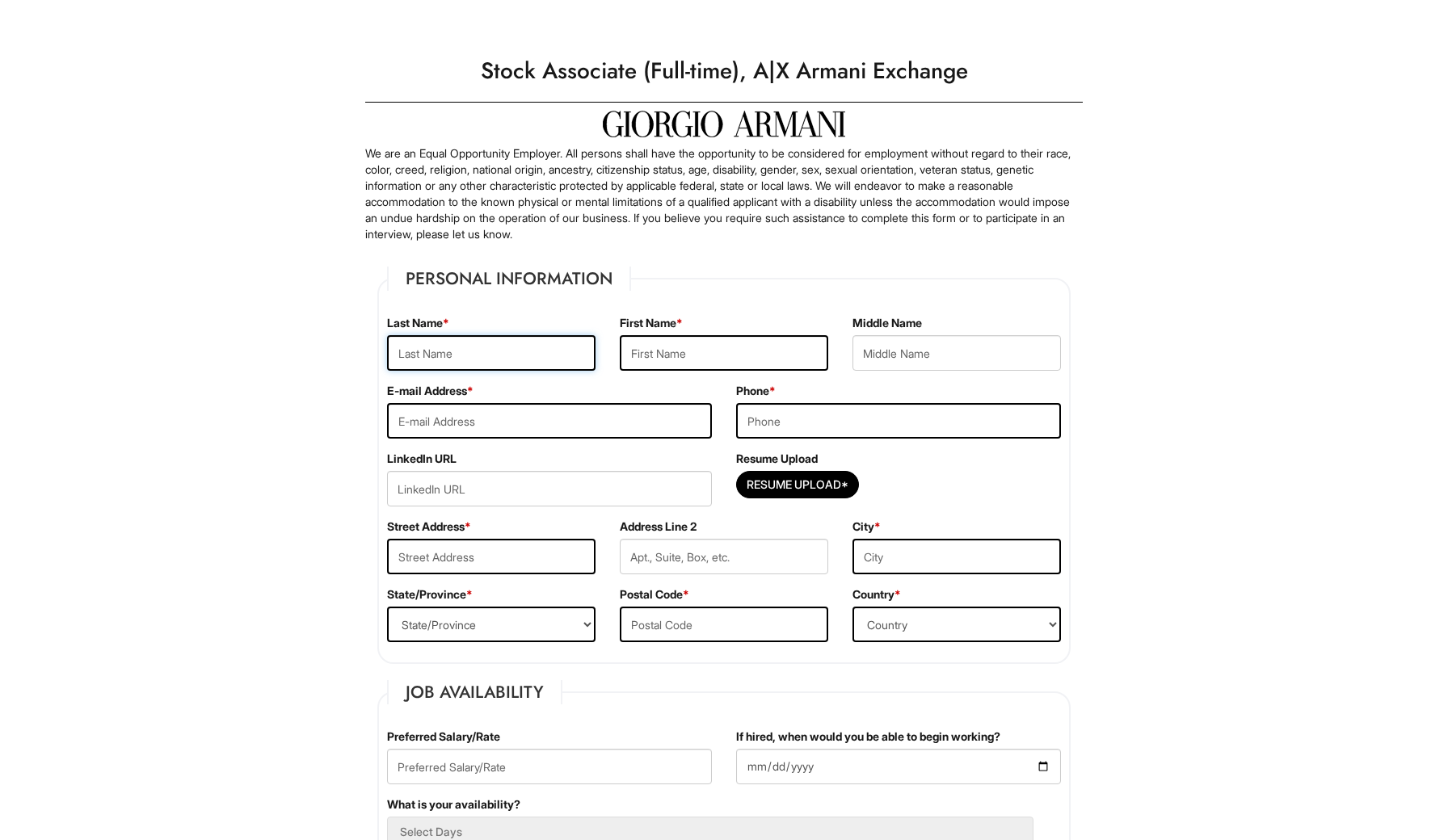
click at [512, 349] on input "text" at bounding box center [491, 352] width 208 height 35
type input "Tention"
type input "Brandon"
type input "Terrell"
type input "btcincophotography@gmail.com"
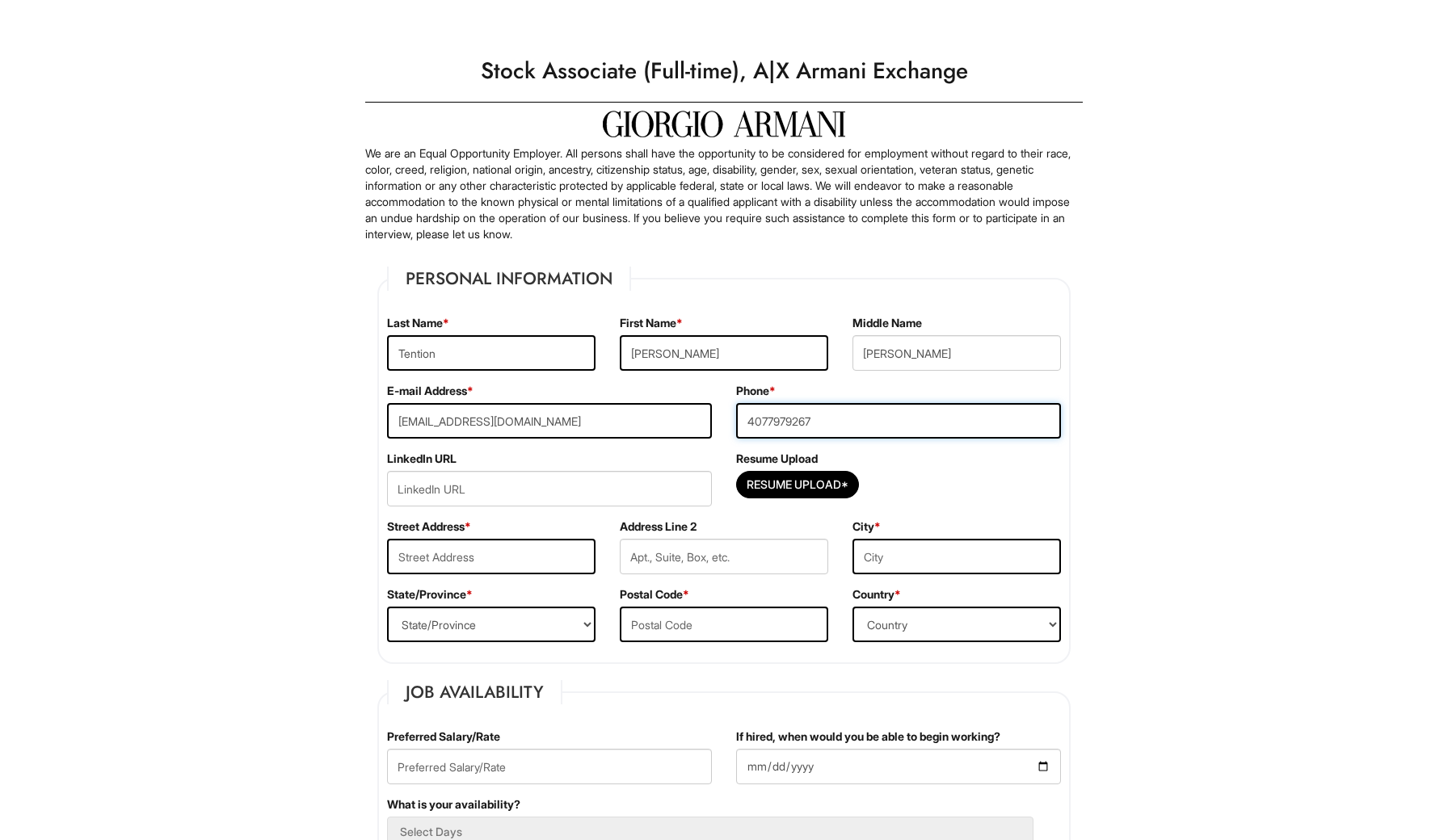
type input "4077979267"
click at [556, 470] on div "LinkedIn URL" at bounding box center [549, 484] width 349 height 68
click at [549, 488] on input "url" at bounding box center [549, 488] width 325 height 35
paste input "https://www.linkedin.com/in/brandon-tention-9a7b71375/"
type input "https://www.linkedin.com/in/brandon-tention-9a7b71375/"
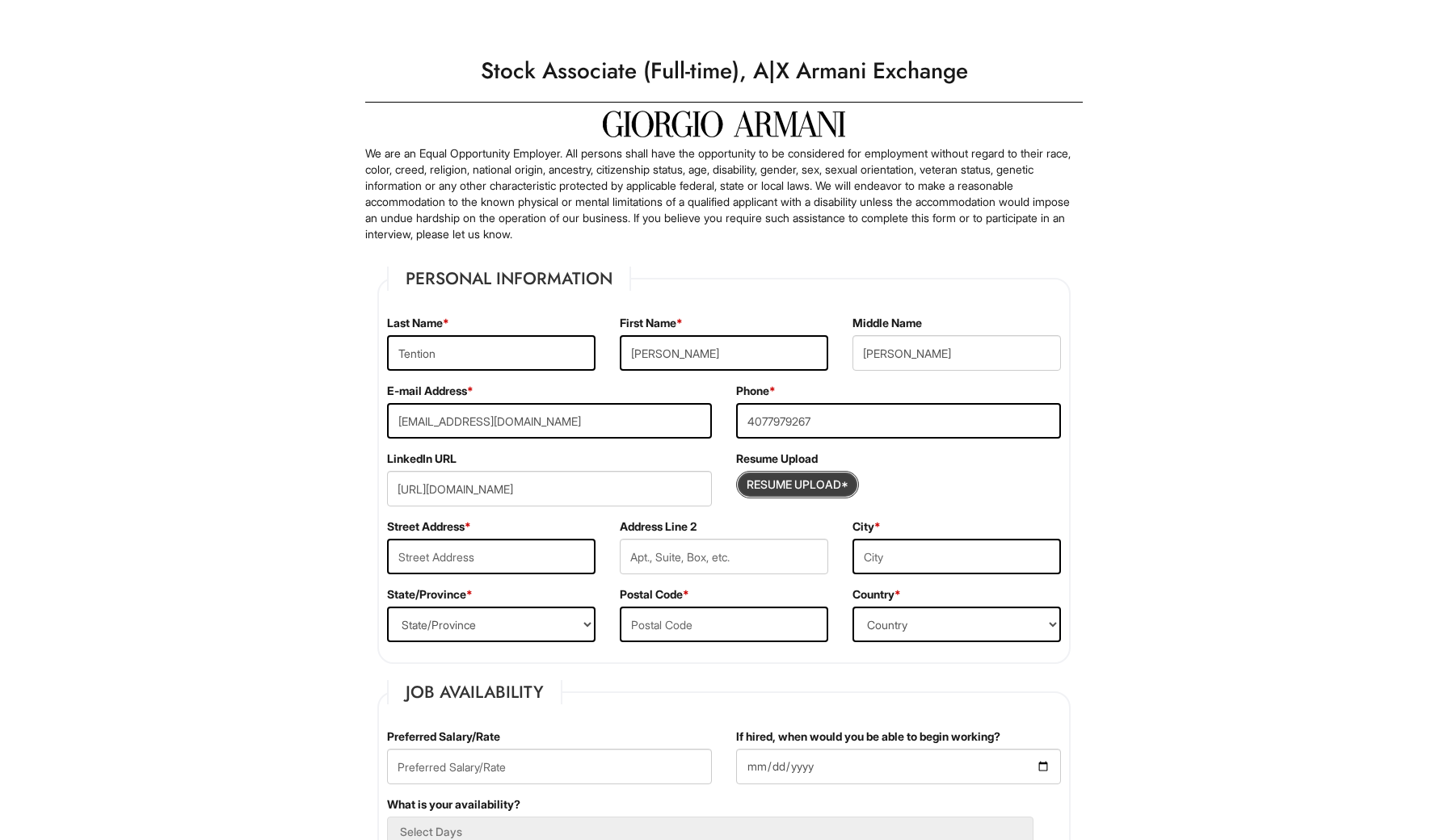
click at [816, 485] on input "Resume Upload*" at bounding box center [798, 485] width 121 height 26
type input "C:\fakepath\Brandon Tention Resume 2025.pdf"
type input "2310 Oldfield Drive"
type input "Orlando"
select select "FL"
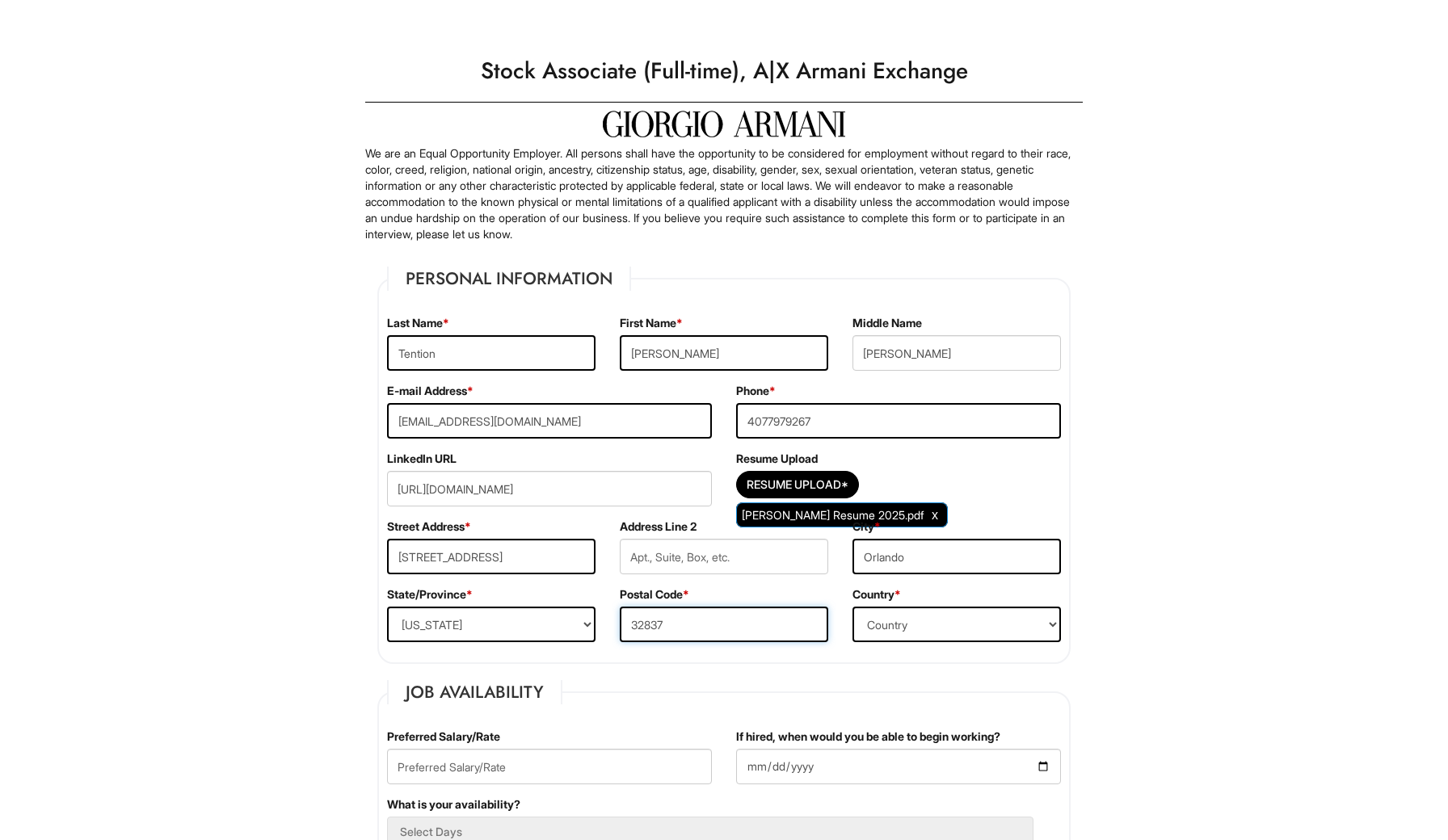
type input "32837"
select select "United States of America"
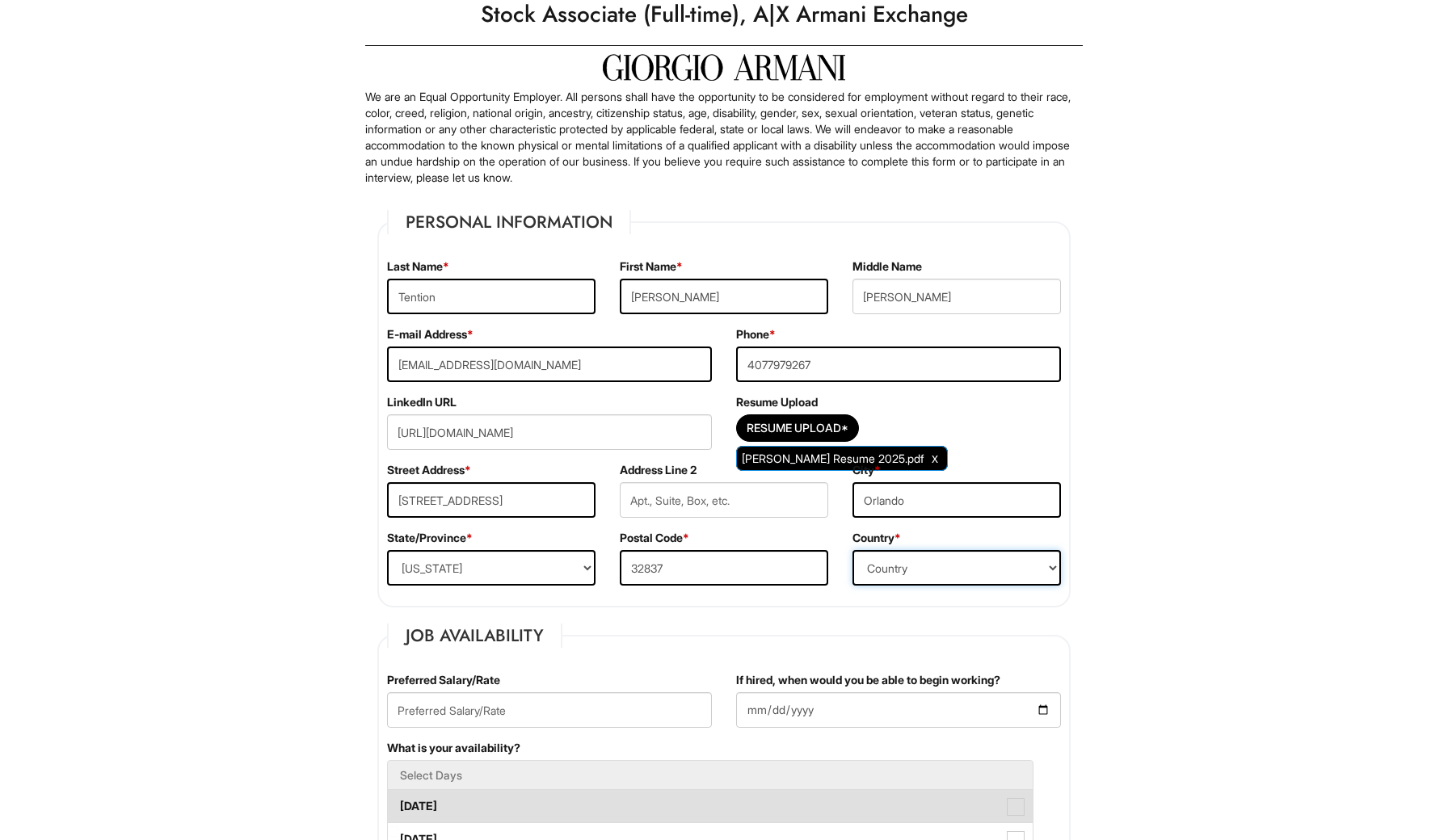
scroll to position [108, 0]
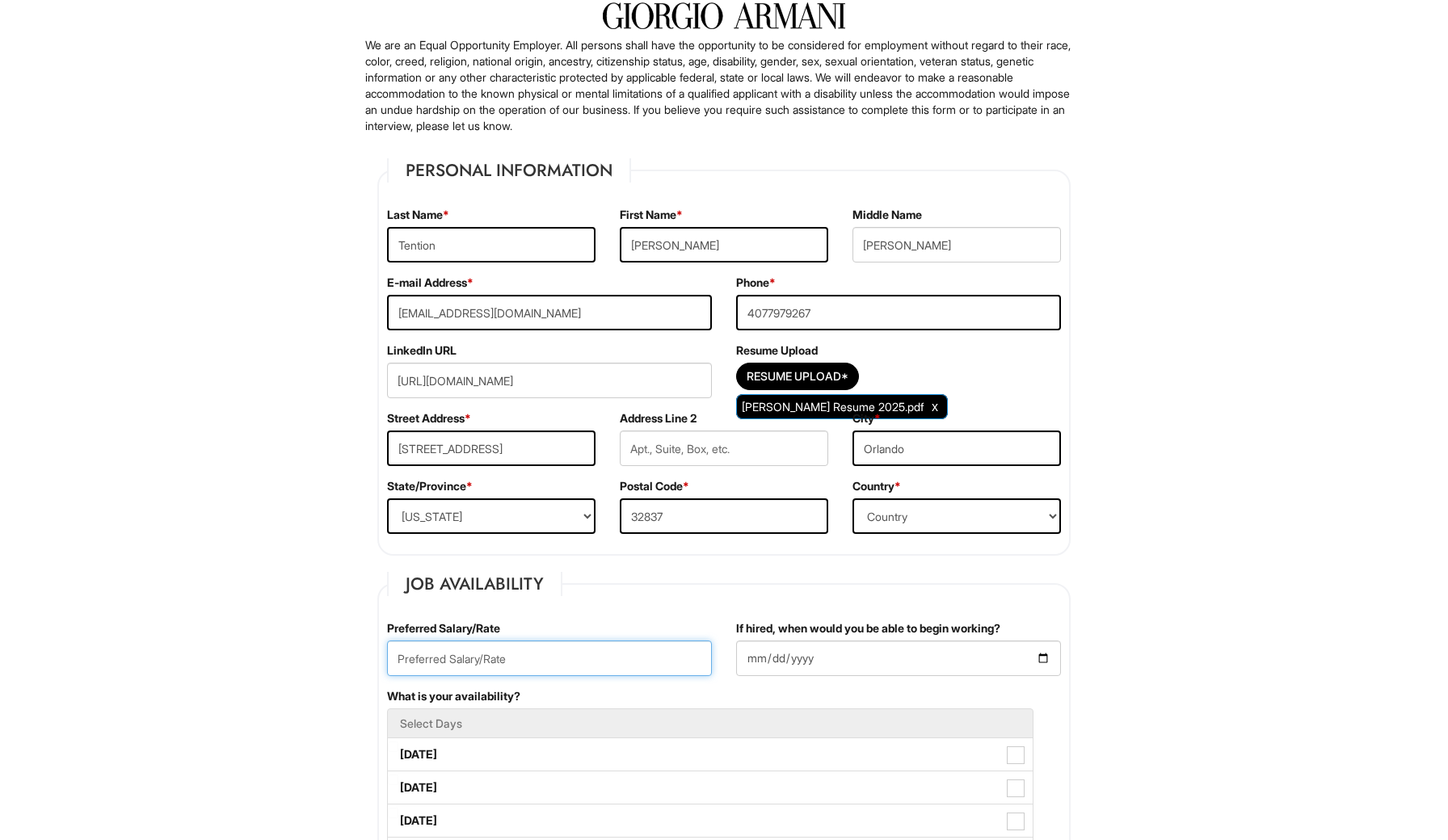
click at [621, 655] on input "text" at bounding box center [549, 658] width 325 height 35
type input "17.50"
click at [790, 666] on input "If hired, when would you be able to begin working?" at bounding box center [899, 658] width 325 height 35
type input "2025-08-11"
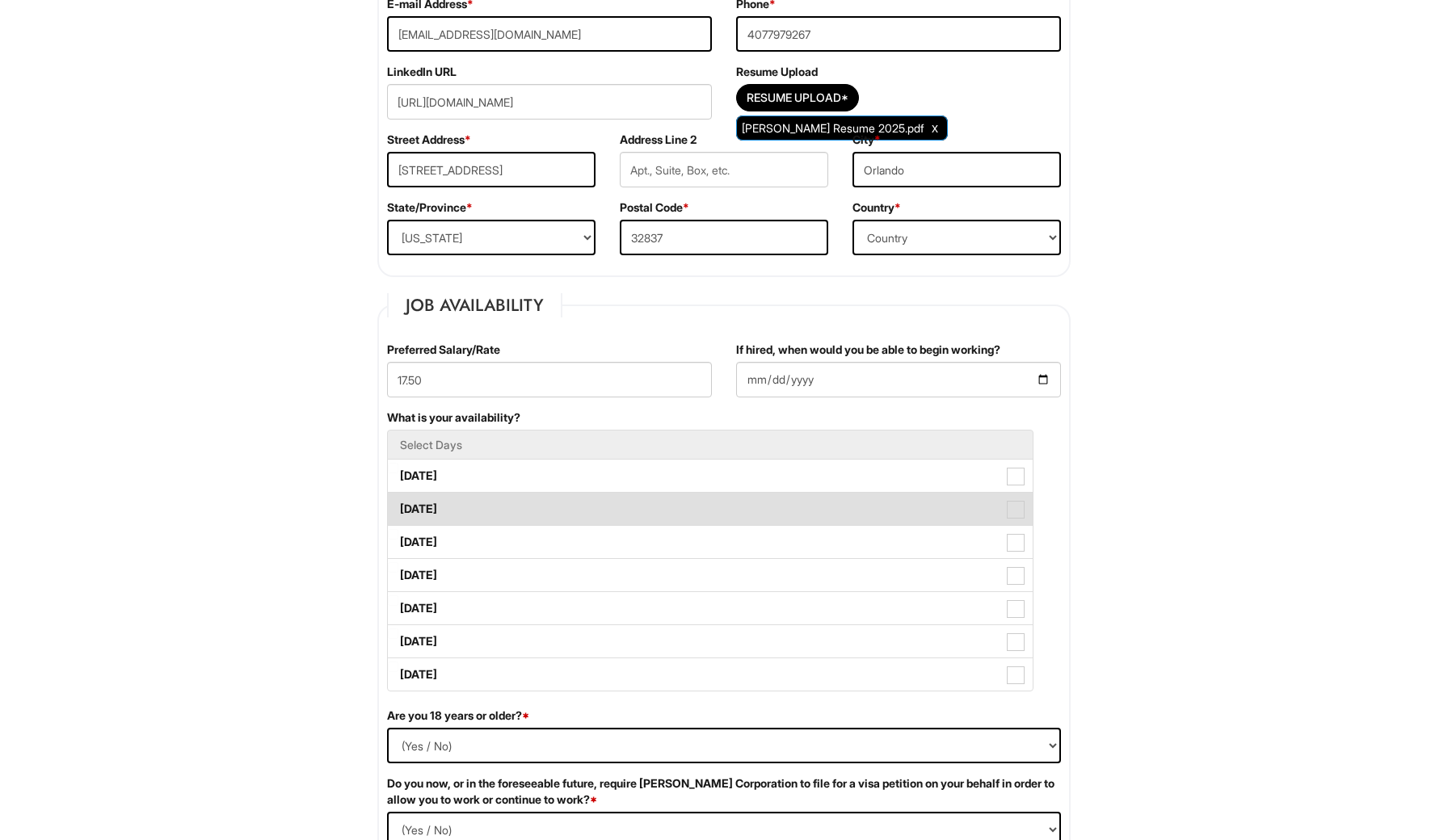
scroll to position [393, 0]
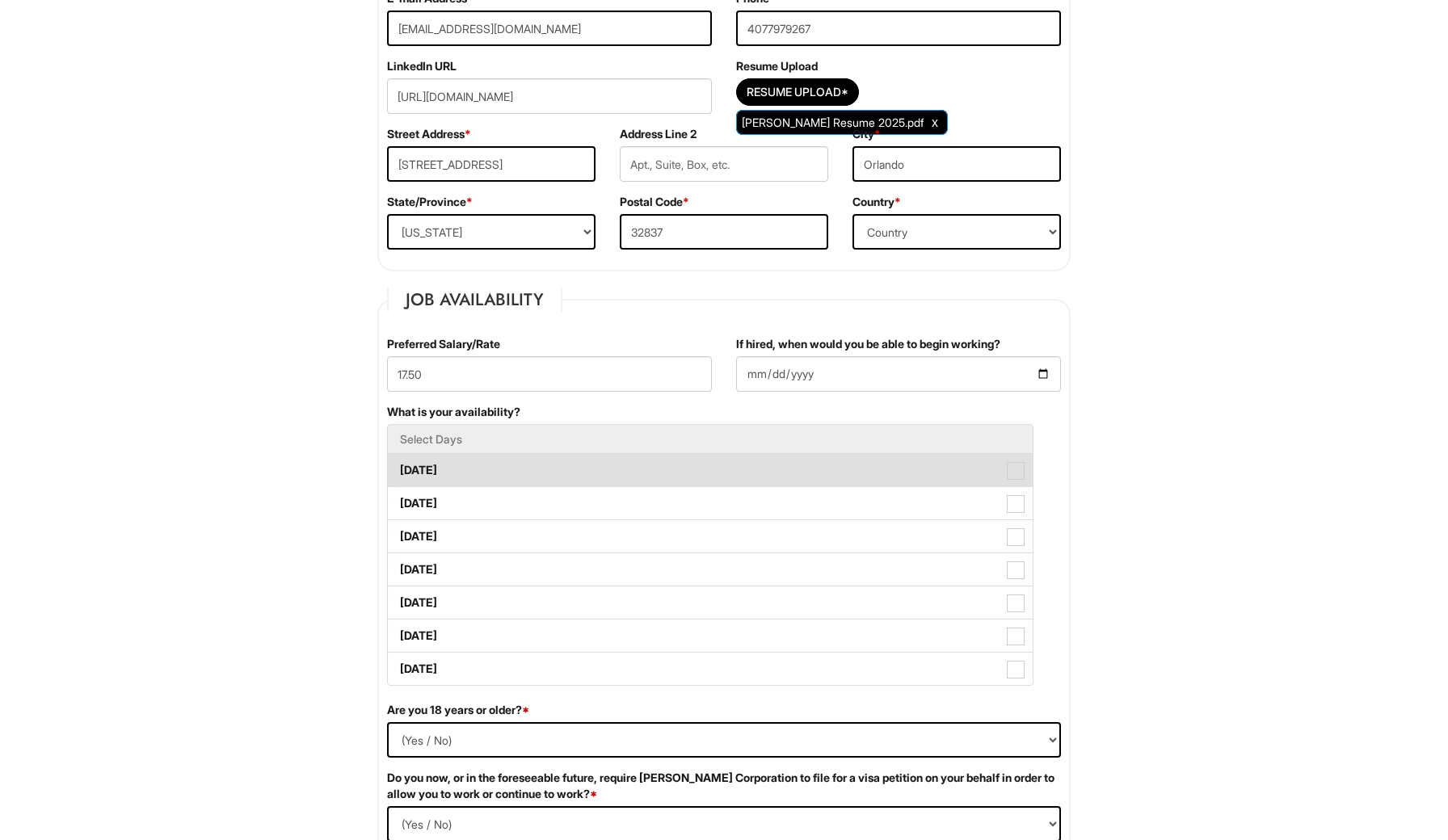
click at [1013, 479] on span at bounding box center [1016, 471] width 18 height 18
click at [398, 468] on Available_Monday "Monday" at bounding box center [393, 462] width 11 height 11
checkbox Available_Monday "true"
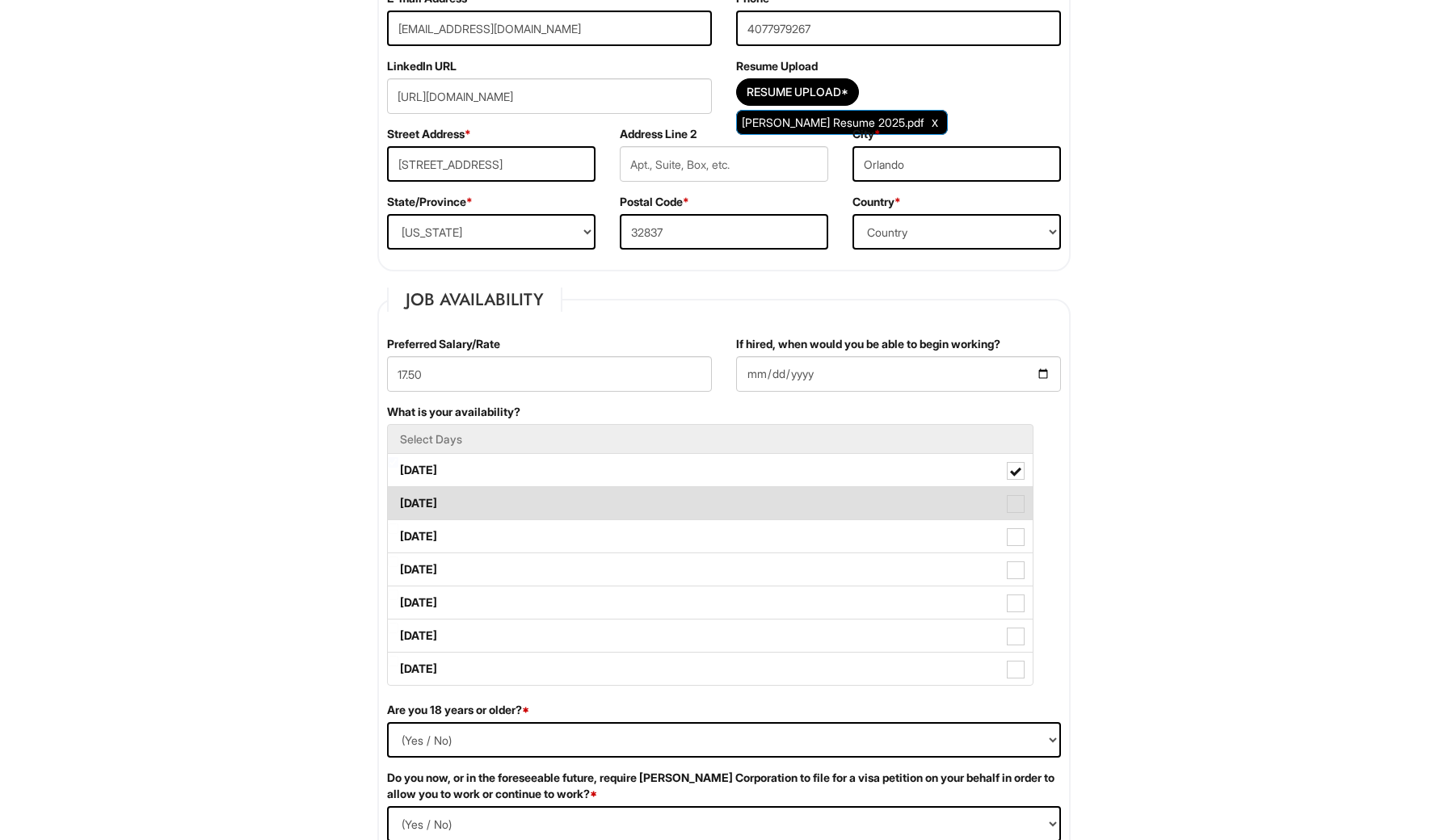
click at [1016, 510] on span at bounding box center [1016, 504] width 18 height 18
click at [398, 501] on Available_Tuesday "Tuesday" at bounding box center [393, 495] width 11 height 11
checkbox Available_Tuesday "true"
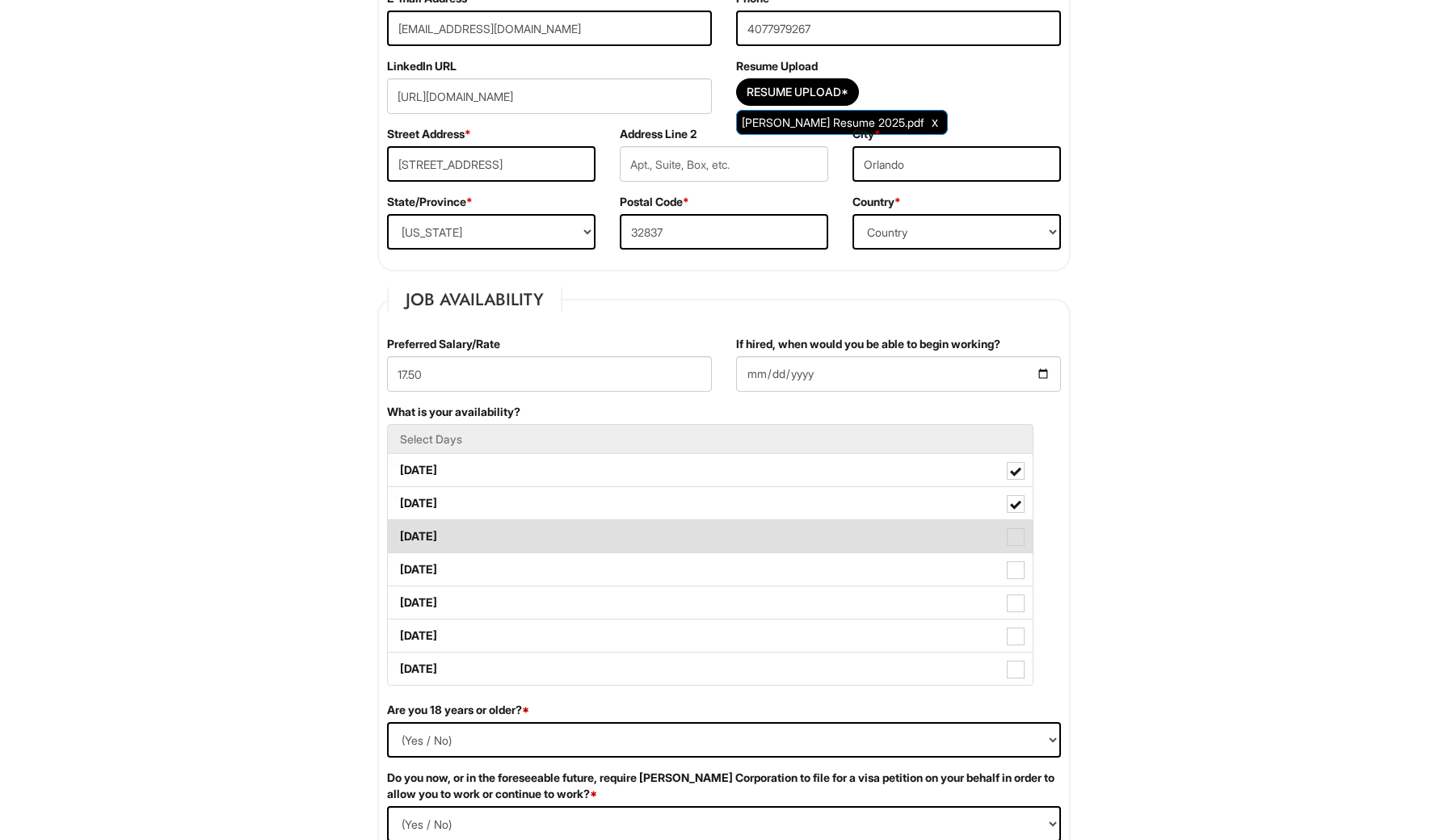
click at [1016, 536] on span at bounding box center [1016, 538] width 18 height 18
click at [398, 534] on Available_Wednesday "Wednesday" at bounding box center [393, 529] width 11 height 11
checkbox Available_Wednesday "true"
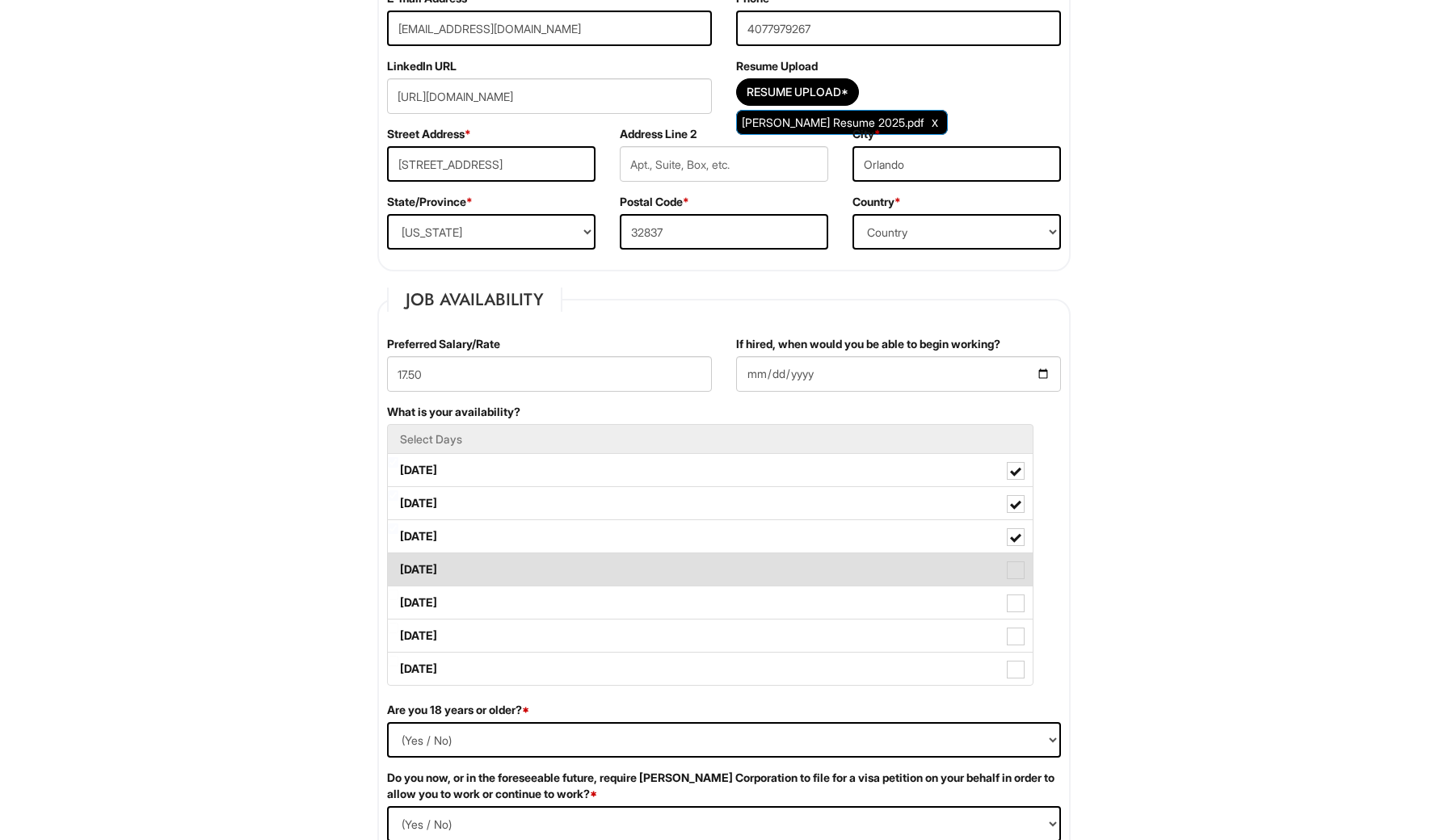
click at [1019, 568] on span at bounding box center [1016, 570] width 18 height 18
click at [398, 567] on Available_Thursday "Thursday" at bounding box center [393, 561] width 11 height 11
checkbox Available_Thursday "true"
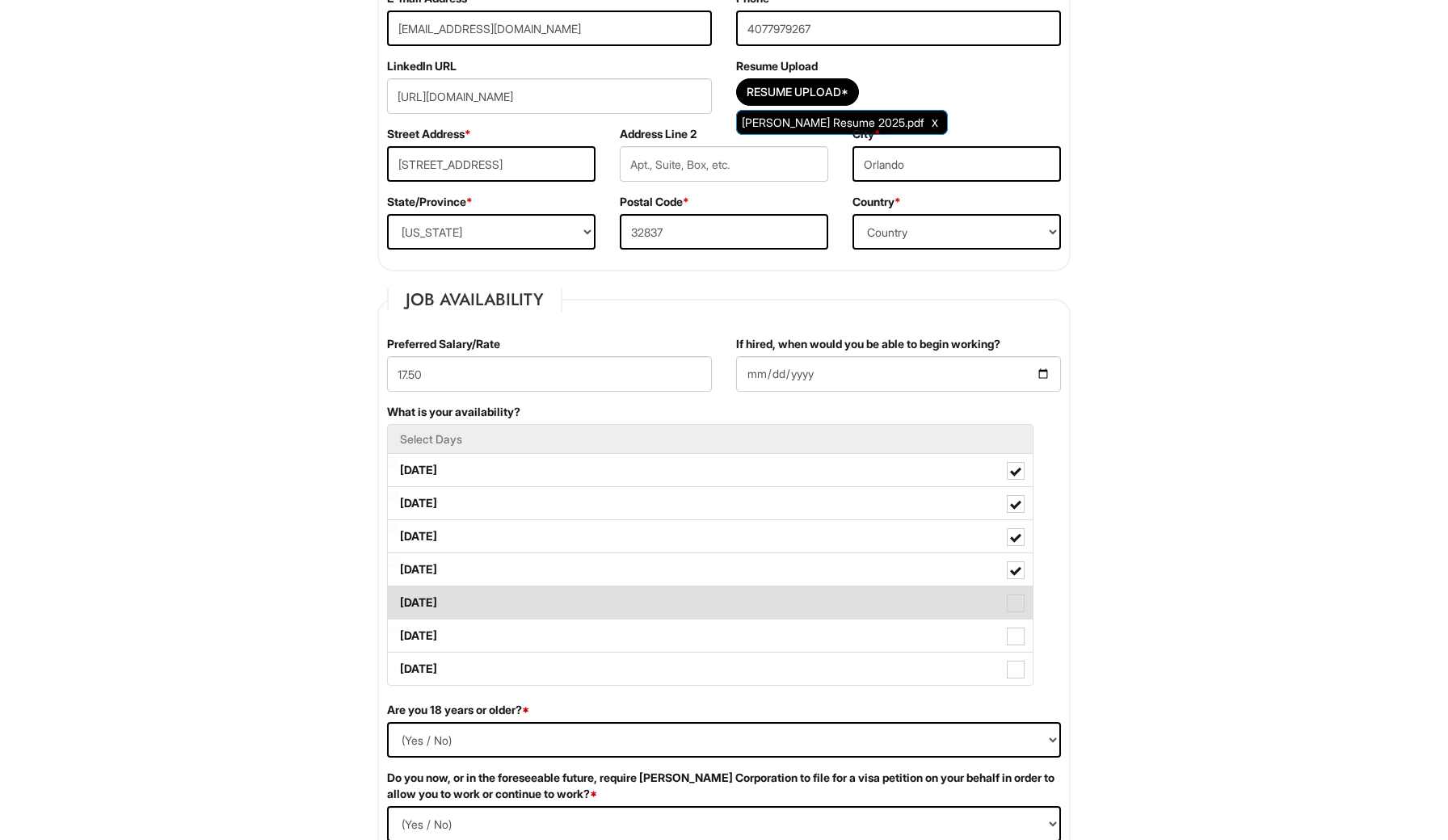
click at [1013, 602] on span at bounding box center [1016, 603] width 18 height 18
click at [398, 600] on Available_Friday "Friday" at bounding box center [393, 595] width 11 height 11
checkbox Available_Friday "true"
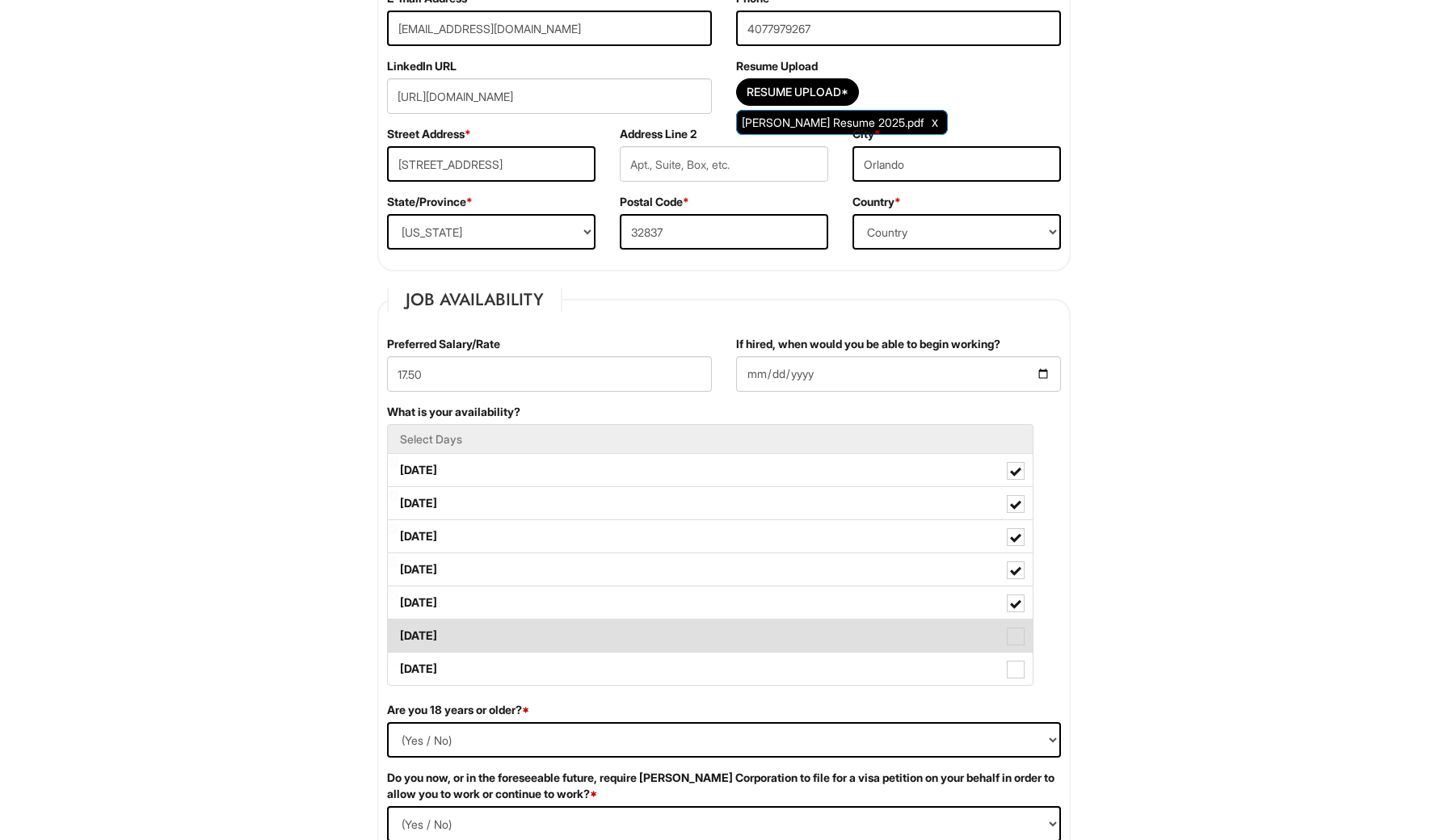
click at [1019, 637] on span at bounding box center [1016, 637] width 18 height 18
click at [398, 633] on Available_Saturday "Saturday" at bounding box center [393, 628] width 11 height 11
click at [1019, 637] on span at bounding box center [1016, 638] width 11 height 11
click at [398, 633] on Available_Saturday "Saturday" at bounding box center [393, 628] width 11 height 11
checkbox Available_Saturday "false"
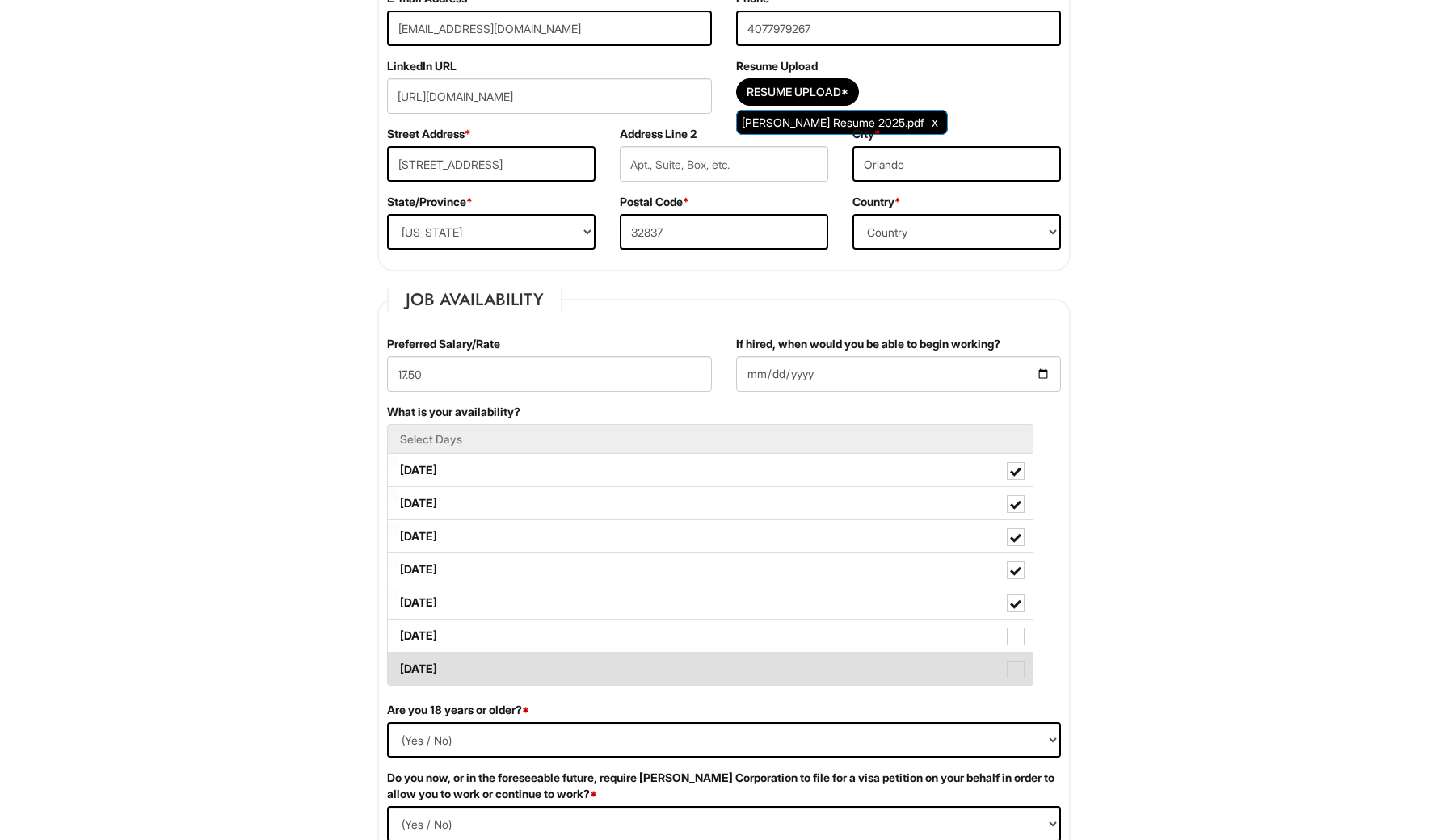
click at [1020, 668] on span at bounding box center [1016, 670] width 18 height 18
click at [398, 666] on Available_Sunday "Sunday" at bounding box center [393, 661] width 11 height 11
checkbox Available_Sunday "true"
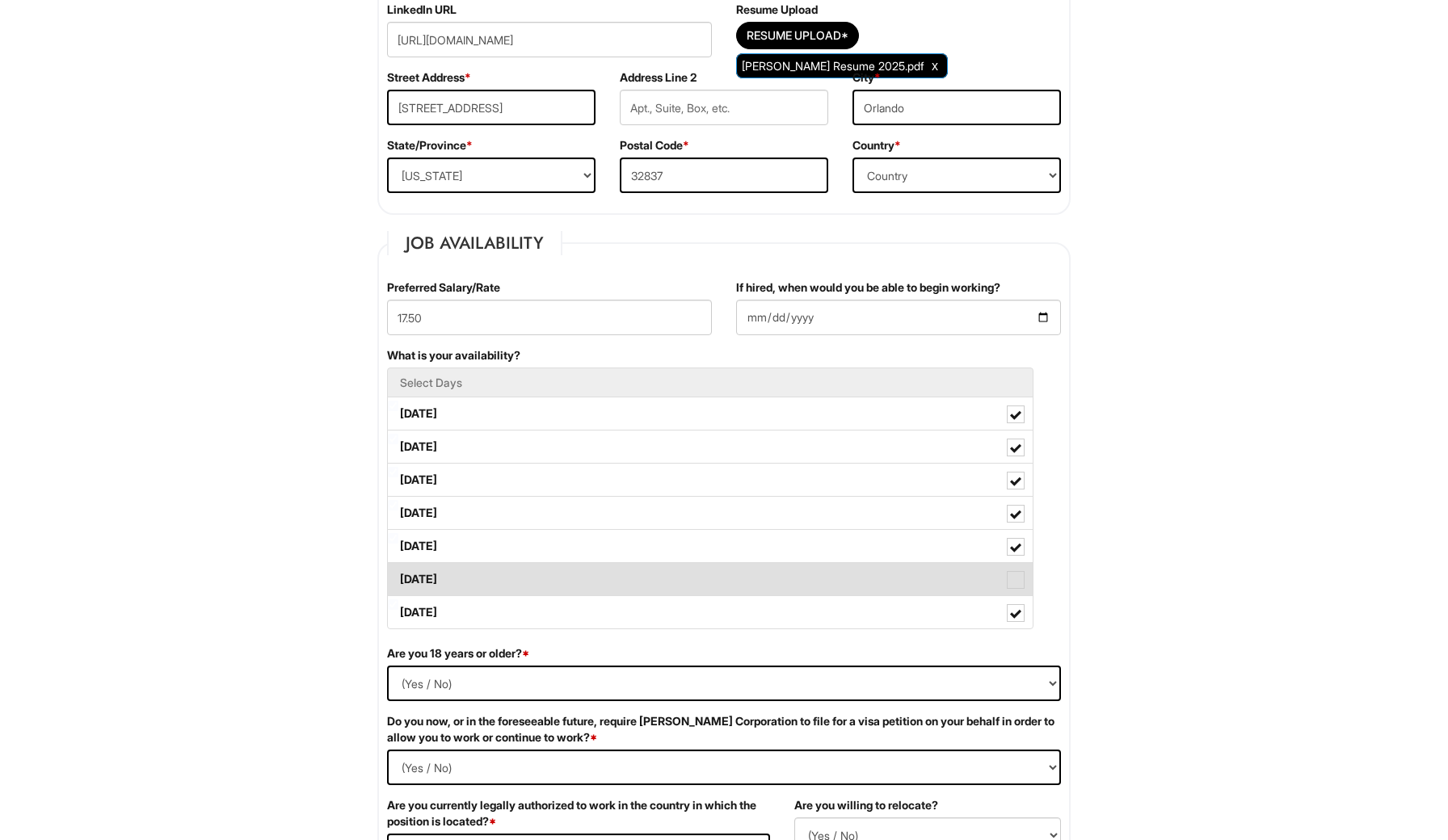
scroll to position [472, 0]
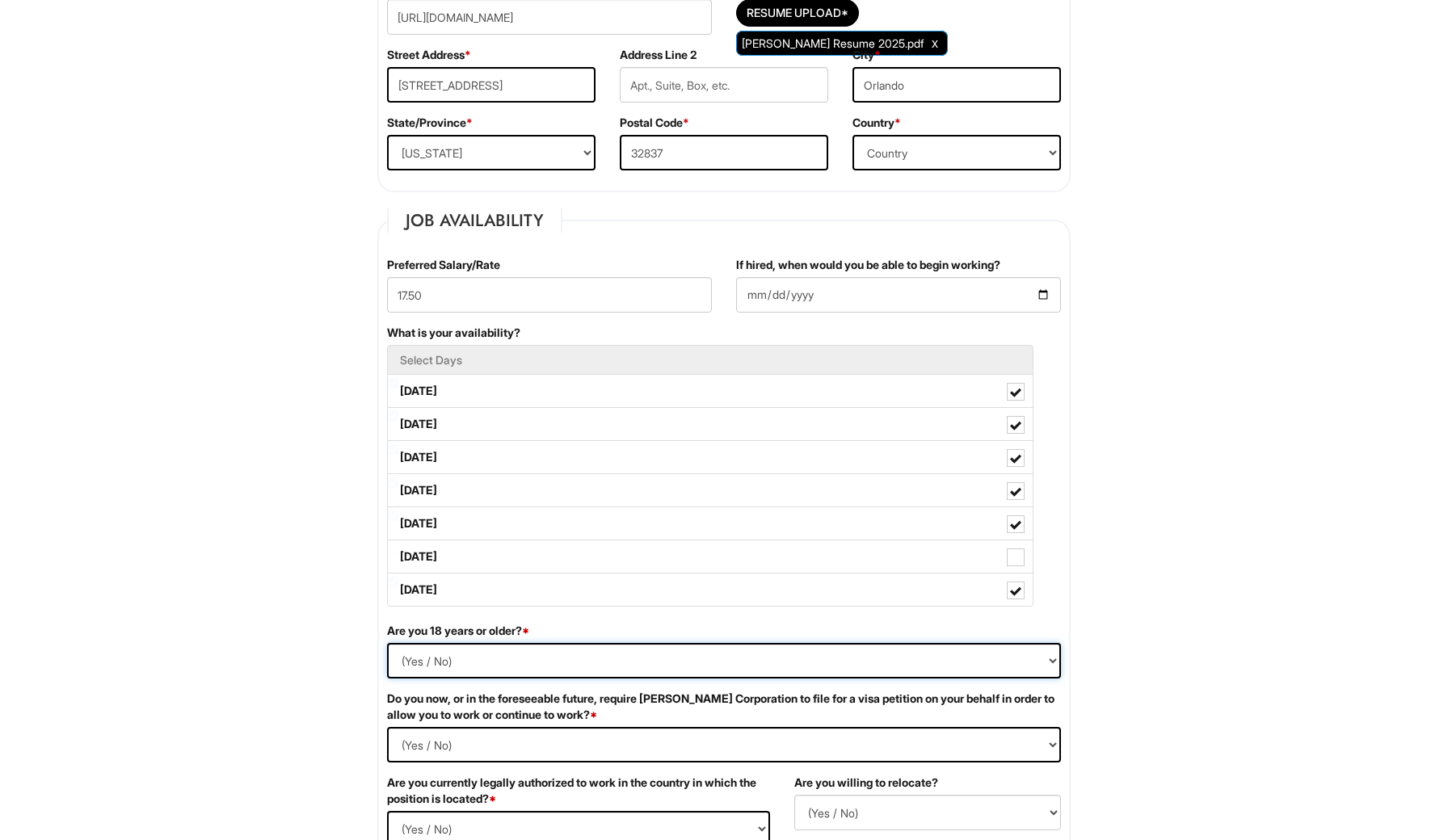
select select "Yes"
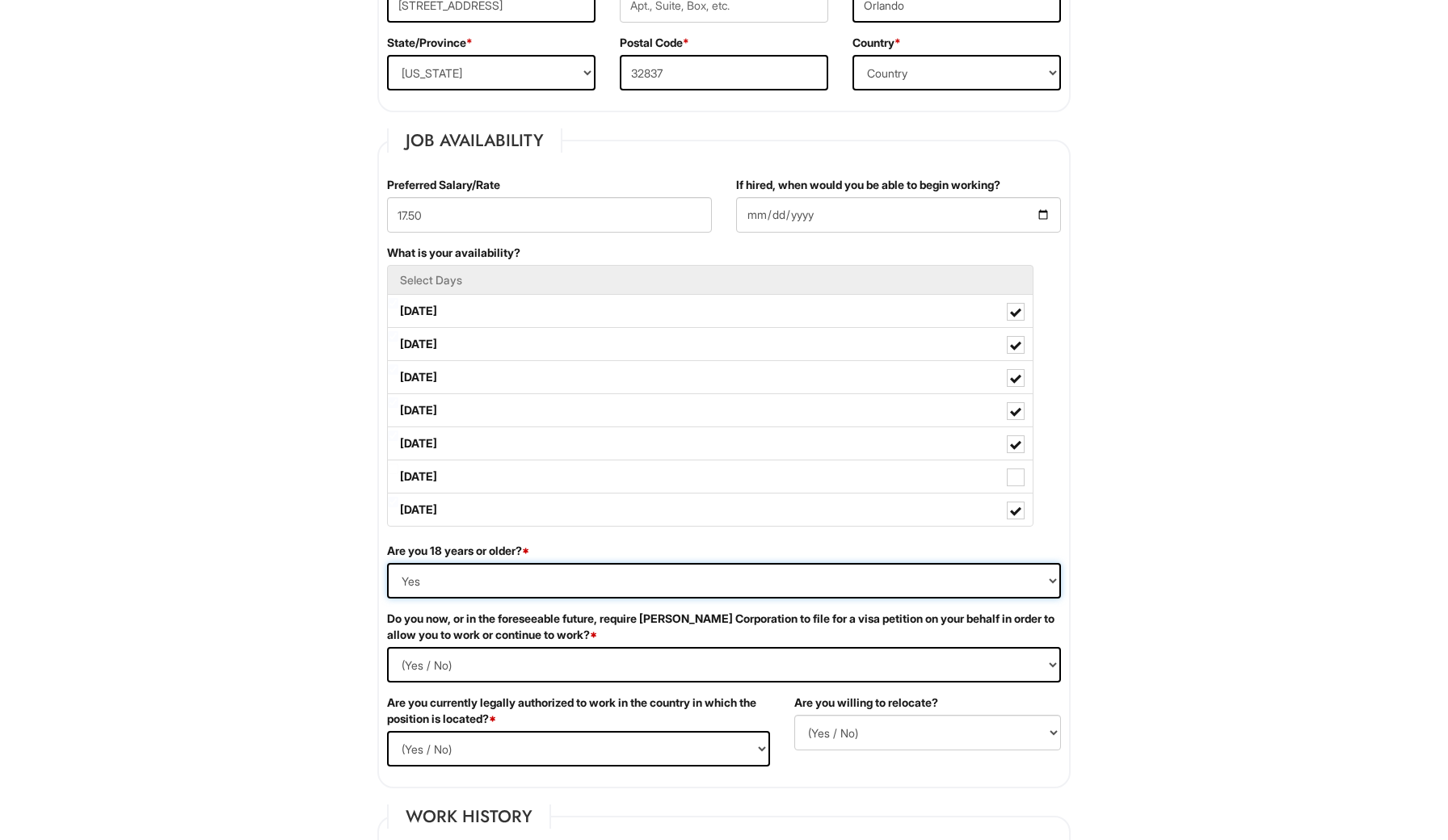
scroll to position [555, 0]
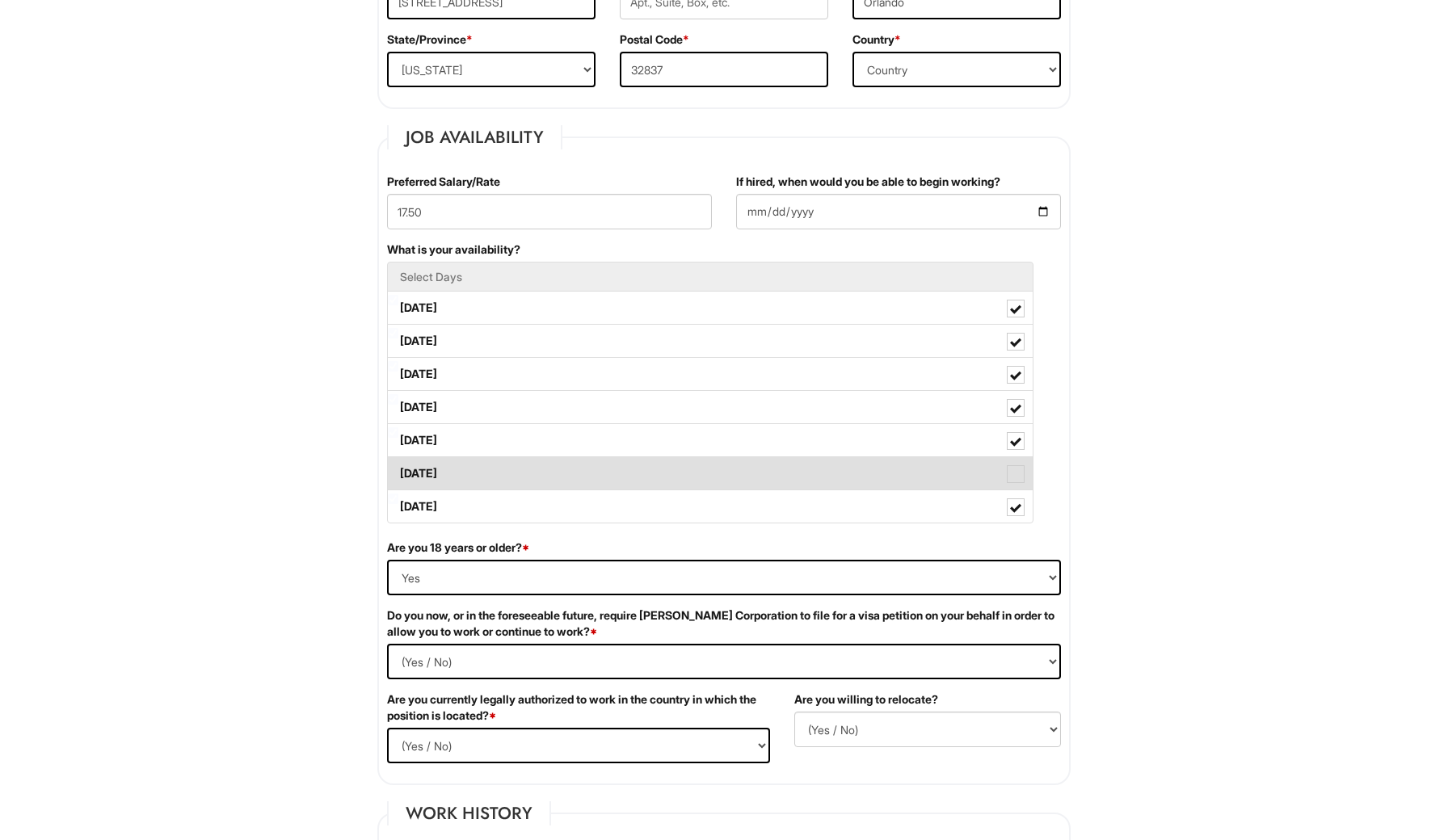
click at [1012, 476] on span at bounding box center [1016, 474] width 18 height 18
click at [398, 471] on Available_Saturday "Saturday" at bounding box center [393, 465] width 11 height 11
click at [1014, 479] on span at bounding box center [1016, 475] width 11 height 11
click at [398, 471] on Available_Saturday "Saturday" at bounding box center [393, 465] width 11 height 11
checkbox Available_Saturday "false"
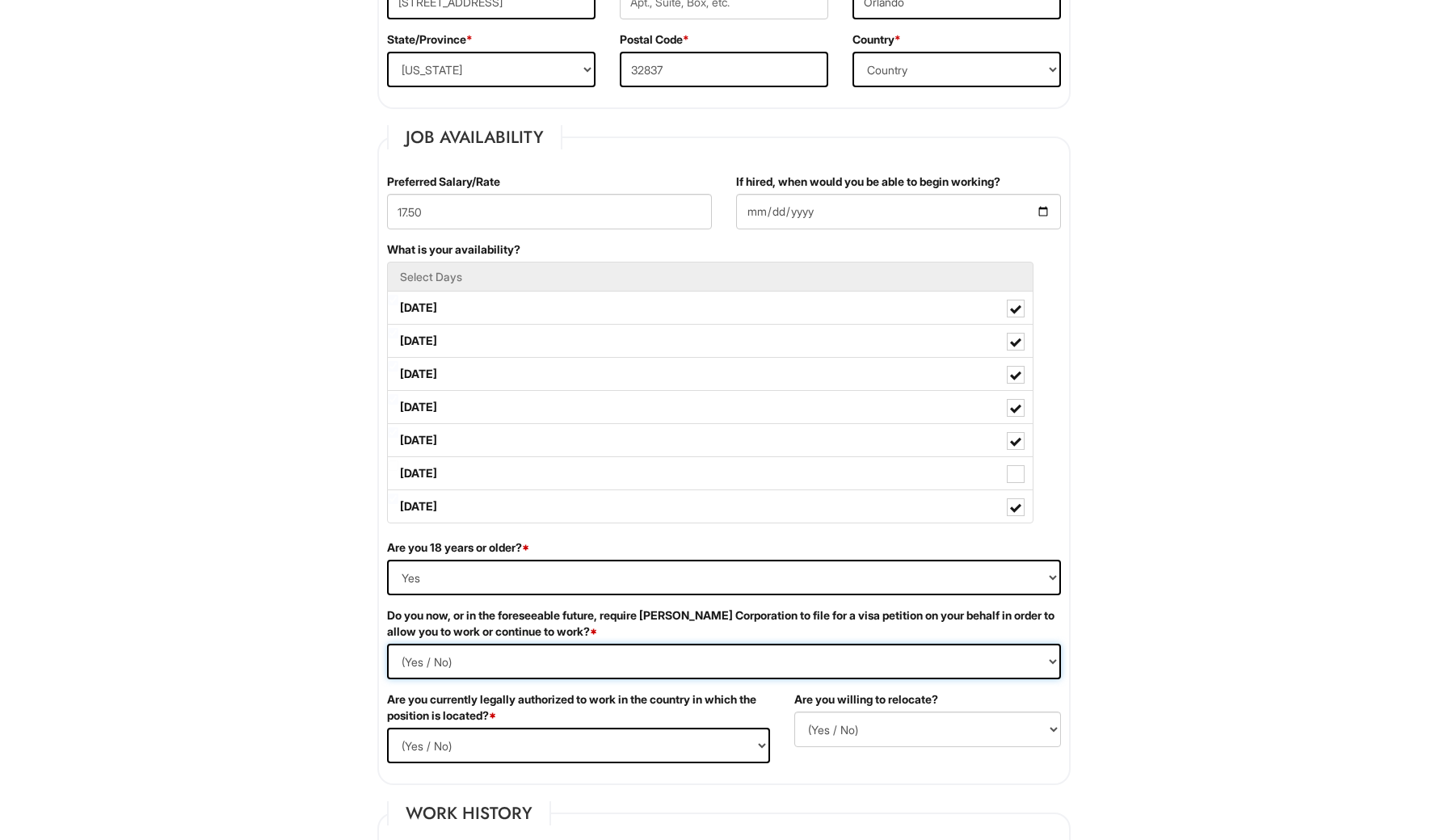
select Required "No"
select select "Yes"
select select "Y"
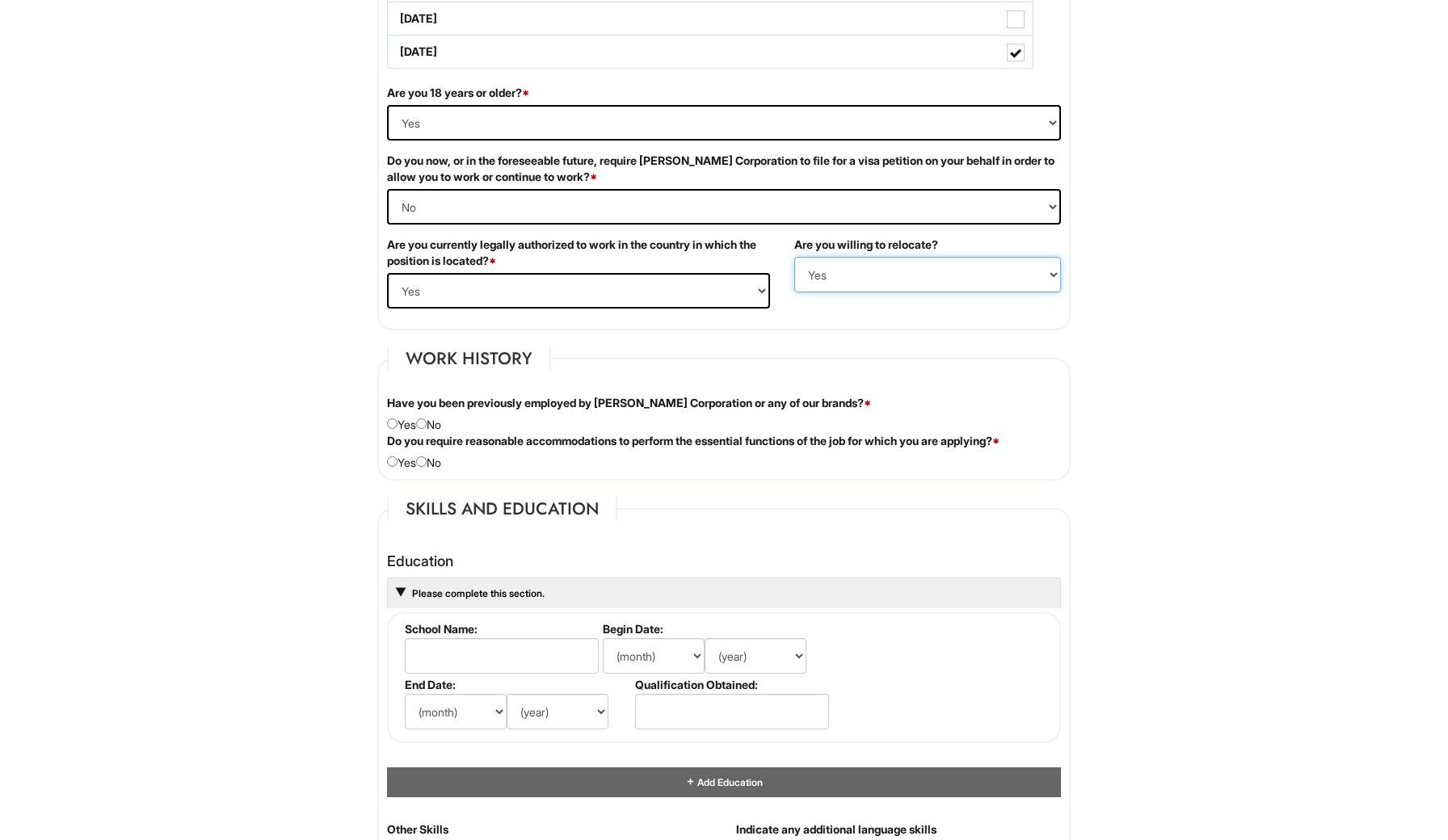
scroll to position [1028, 0]
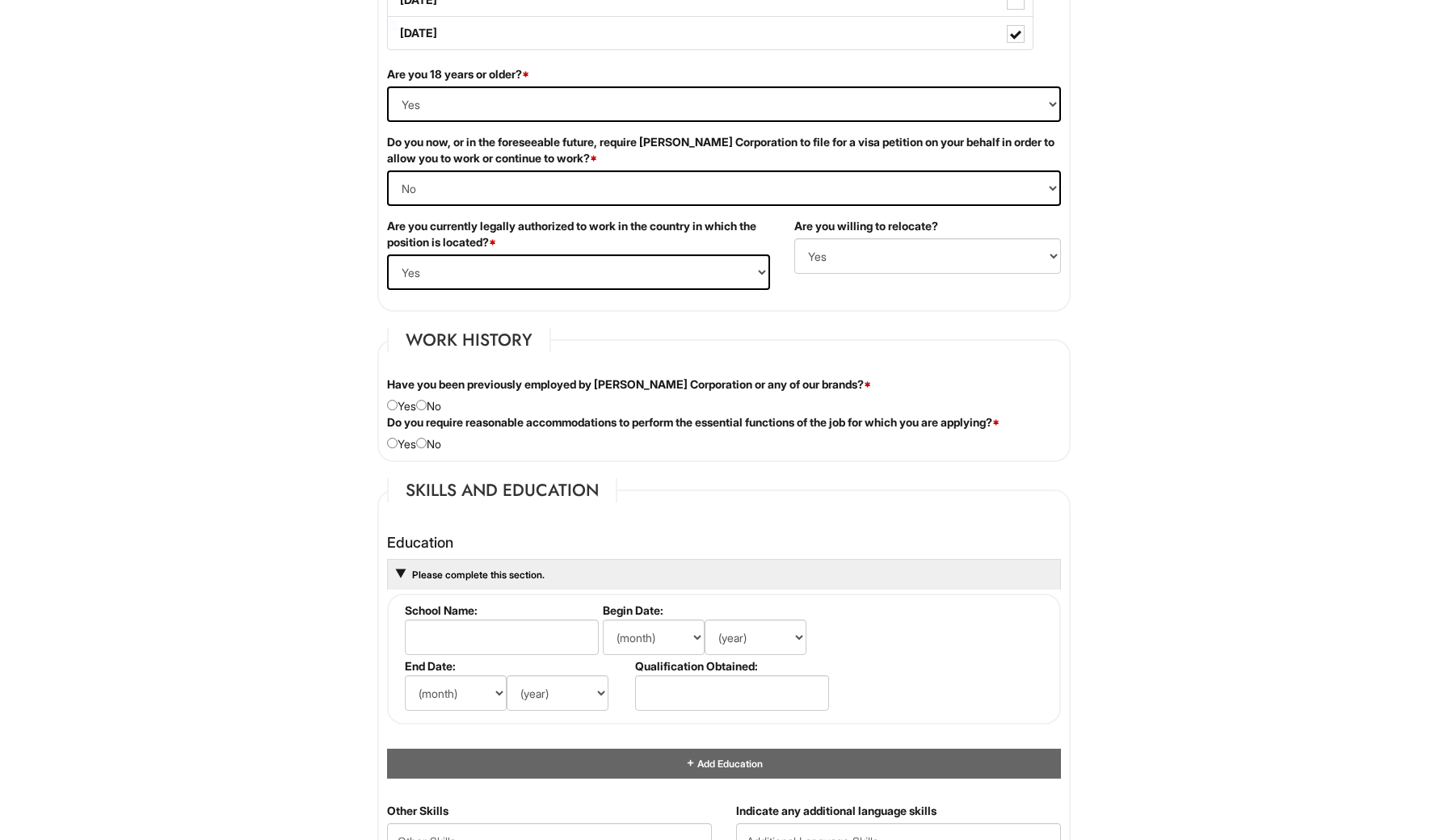
click at [424, 406] on input "radio" at bounding box center [421, 405] width 11 height 11
radio input "true"
click at [435, 443] on div "Do you require reasonable accommodations to perform the essential functions of …" at bounding box center [724, 434] width 699 height 38
click at [424, 438] on input "radio" at bounding box center [421, 443] width 11 height 11
radio input "true"
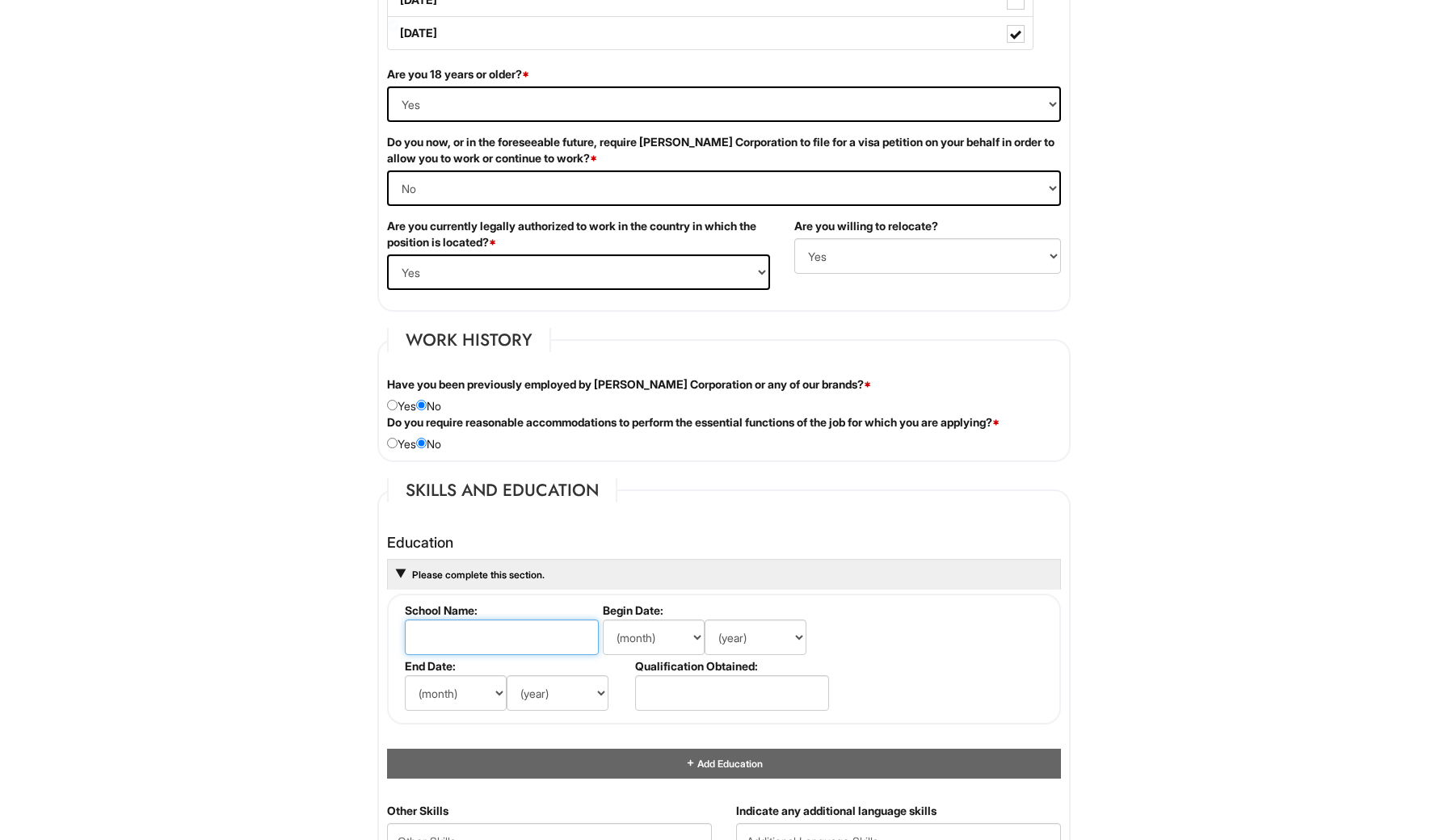
click at [483, 633] on input "text" at bounding box center [502, 637] width 194 height 35
type input "Cypress Creek High School"
select select "8"
select select "2011"
select select "5"
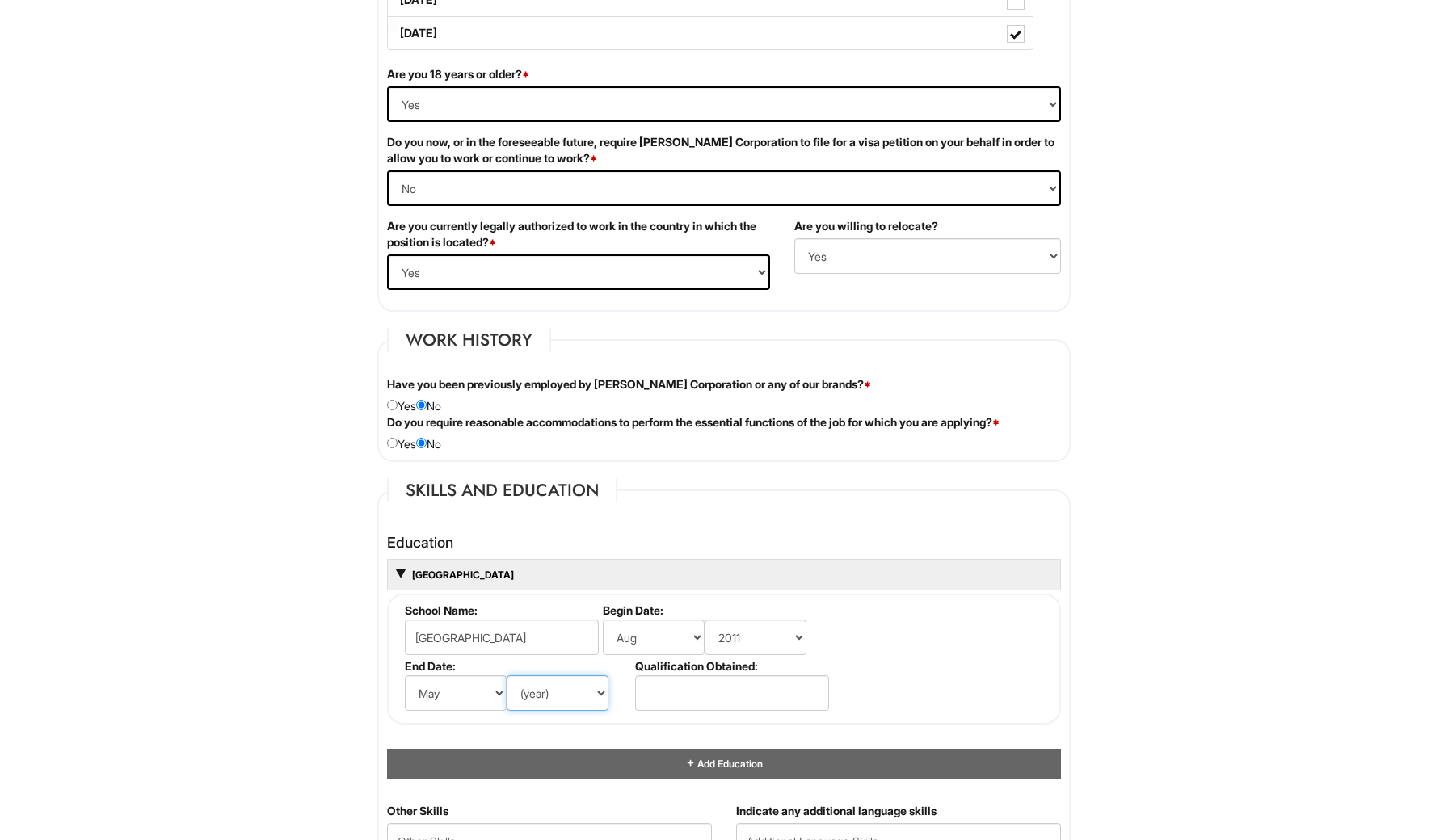
select select "2015"
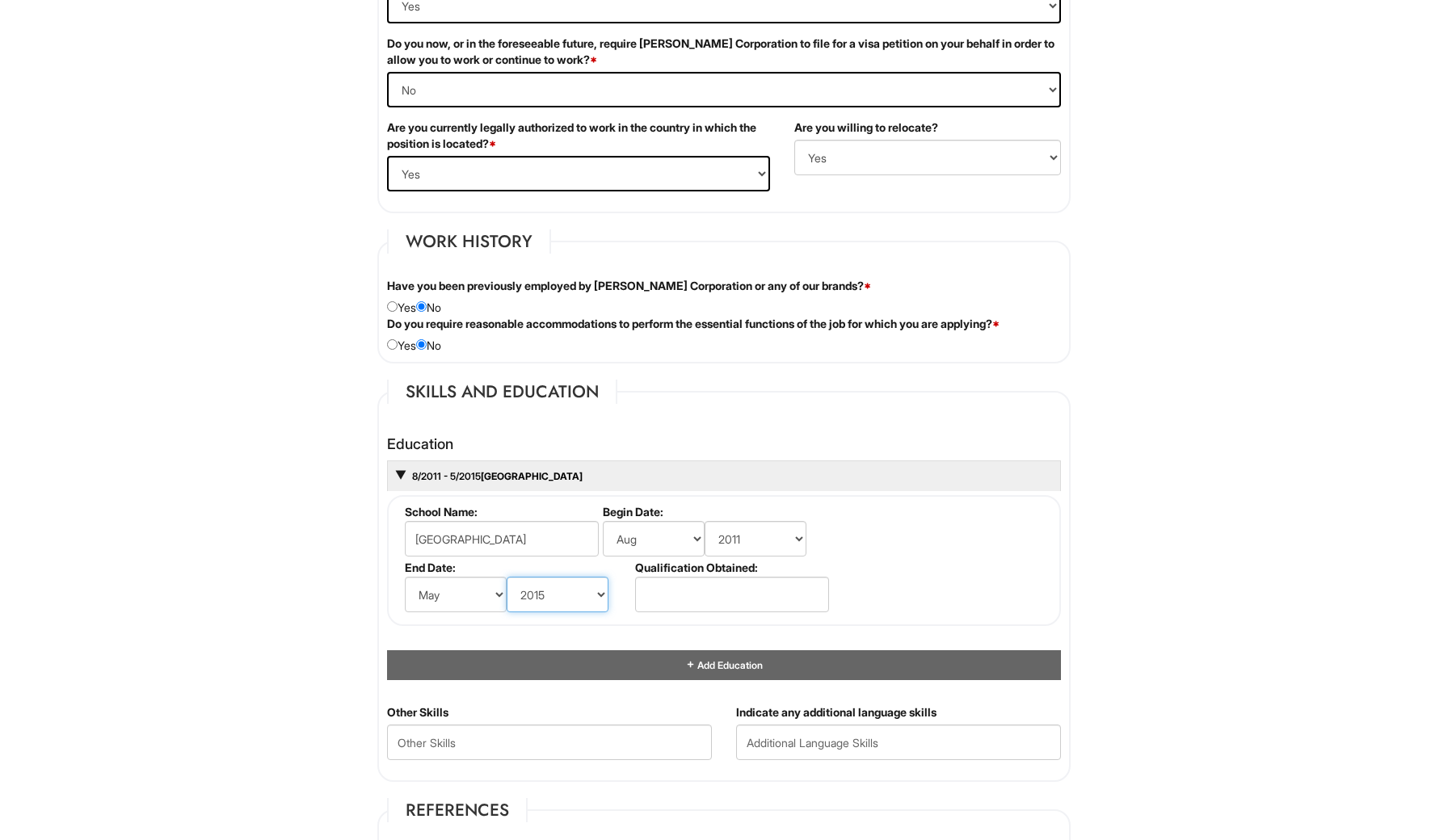
scroll to position [1147, 0]
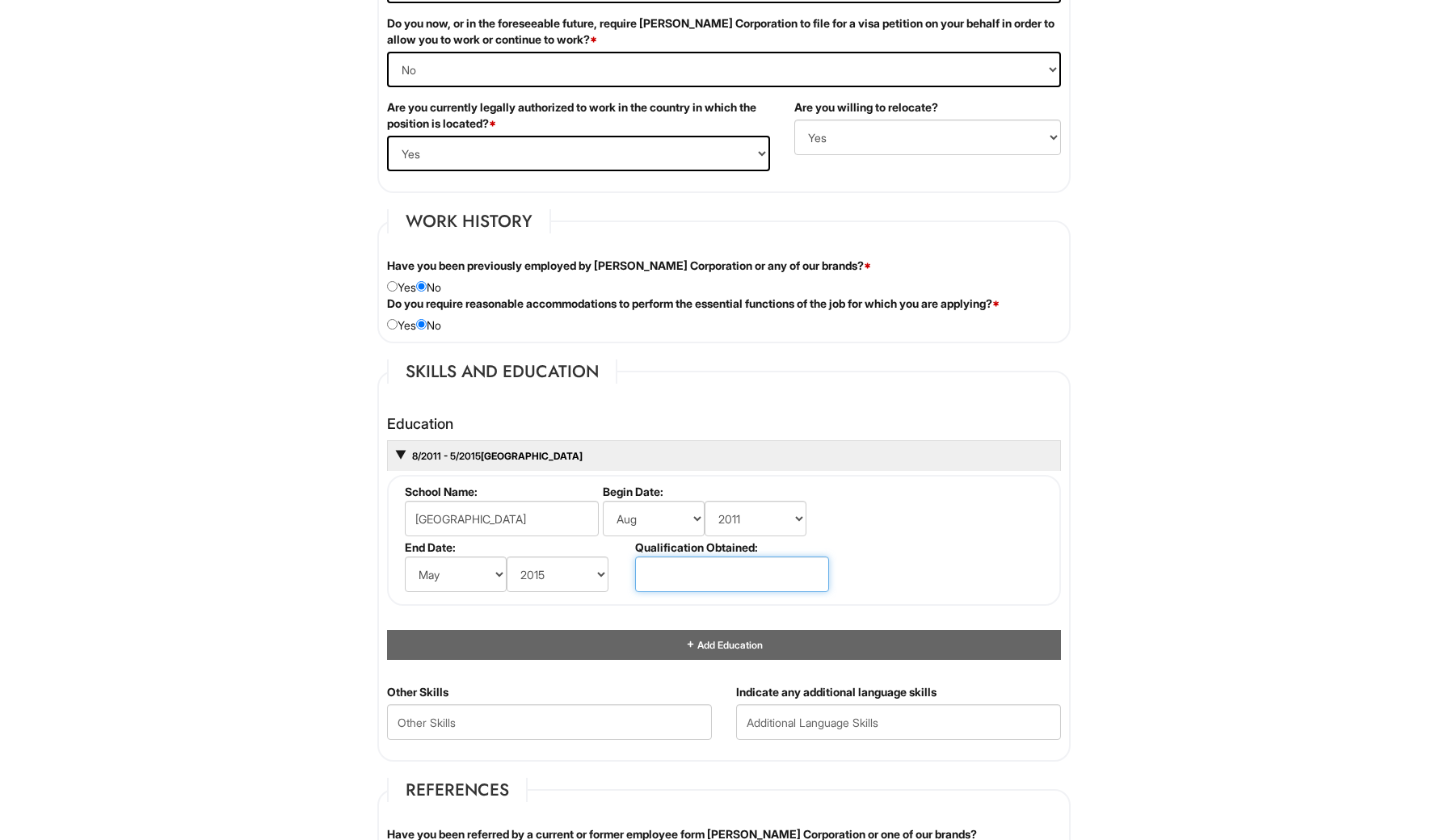
click at [758, 570] on input "text" at bounding box center [732, 574] width 194 height 35
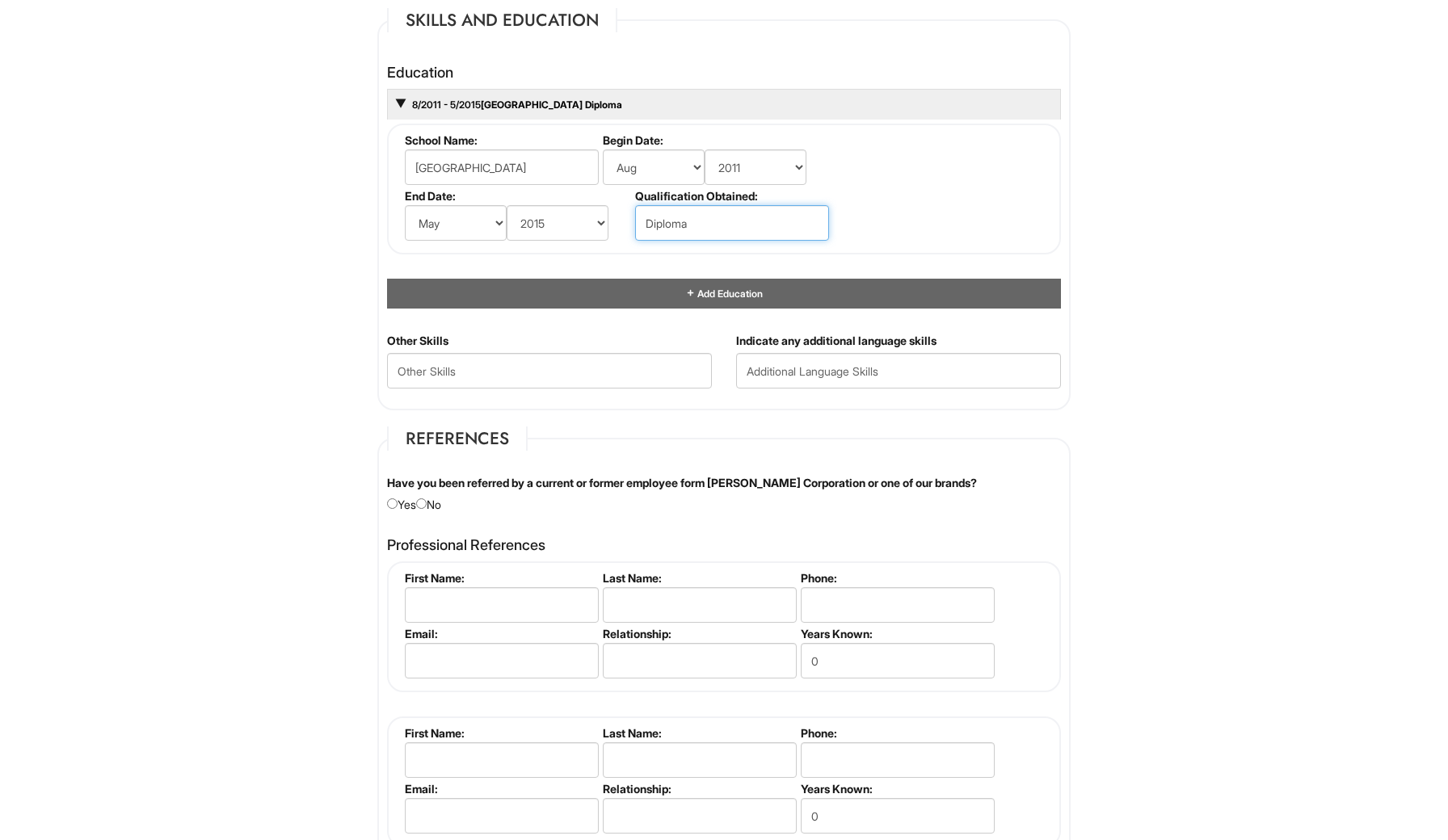
scroll to position [1545, 0]
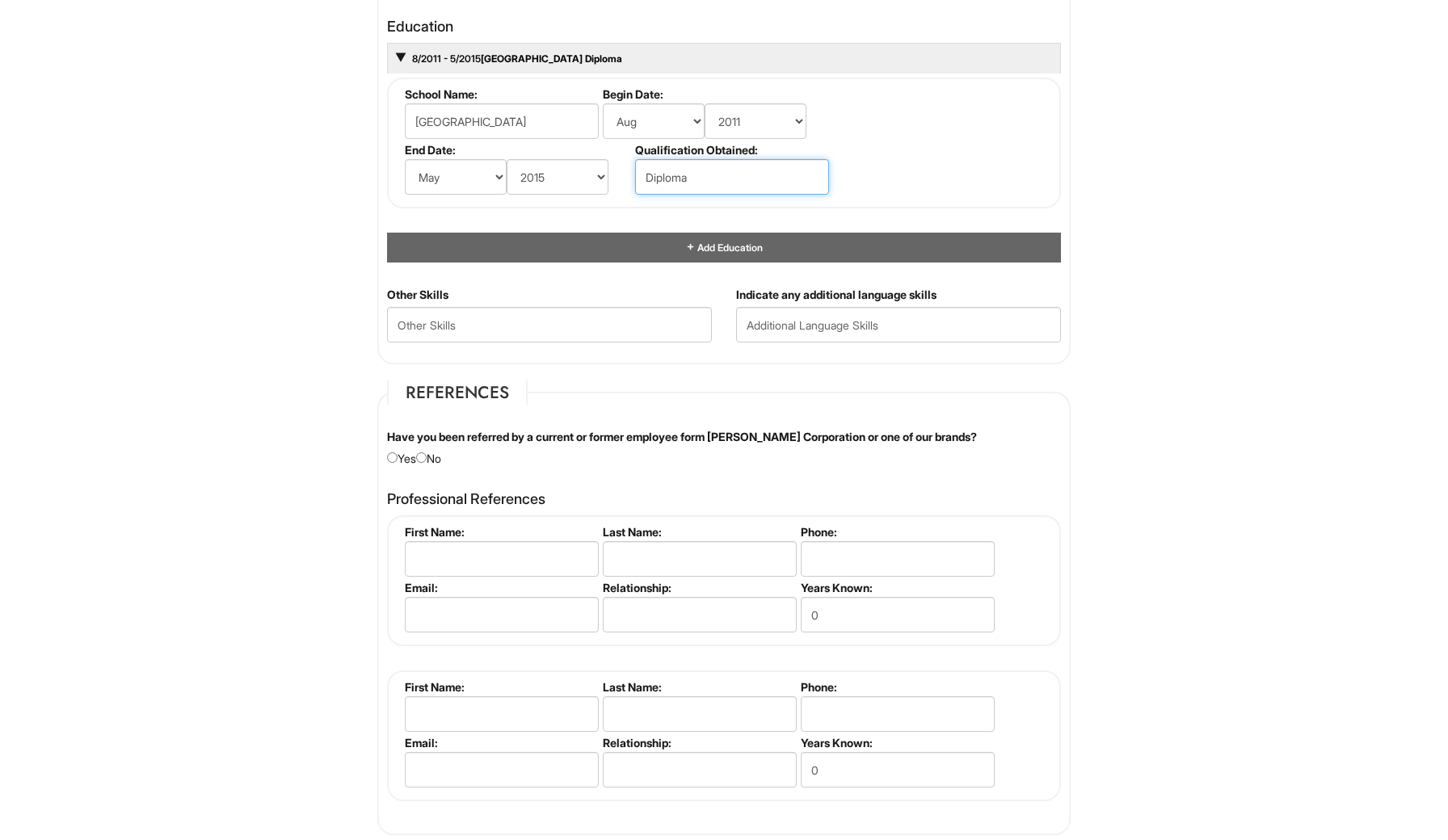
type input "Diploma"
click at [426, 455] on input "radio" at bounding box center [421, 457] width 11 height 11
radio input "true"
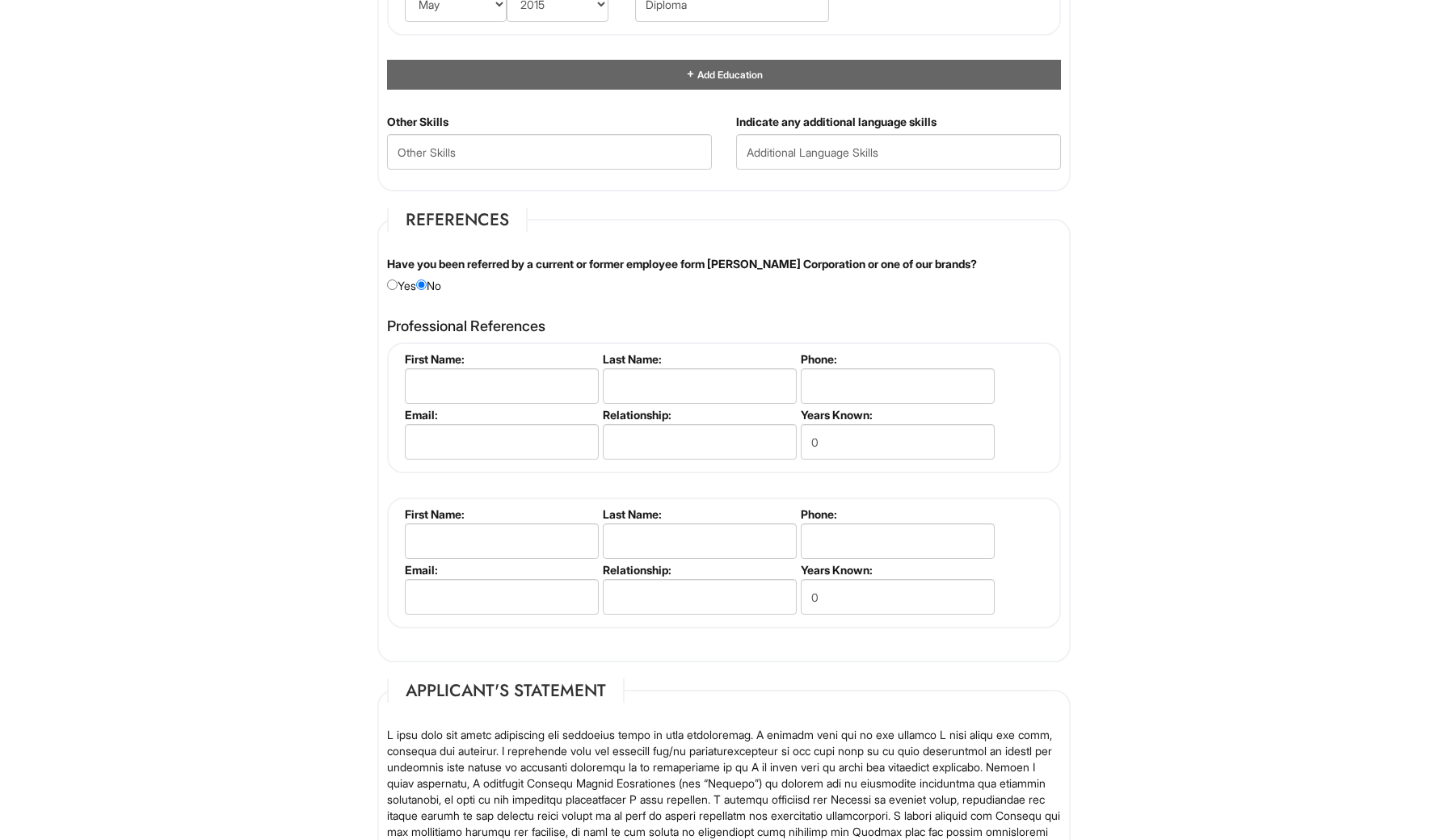
scroll to position [1716, 0]
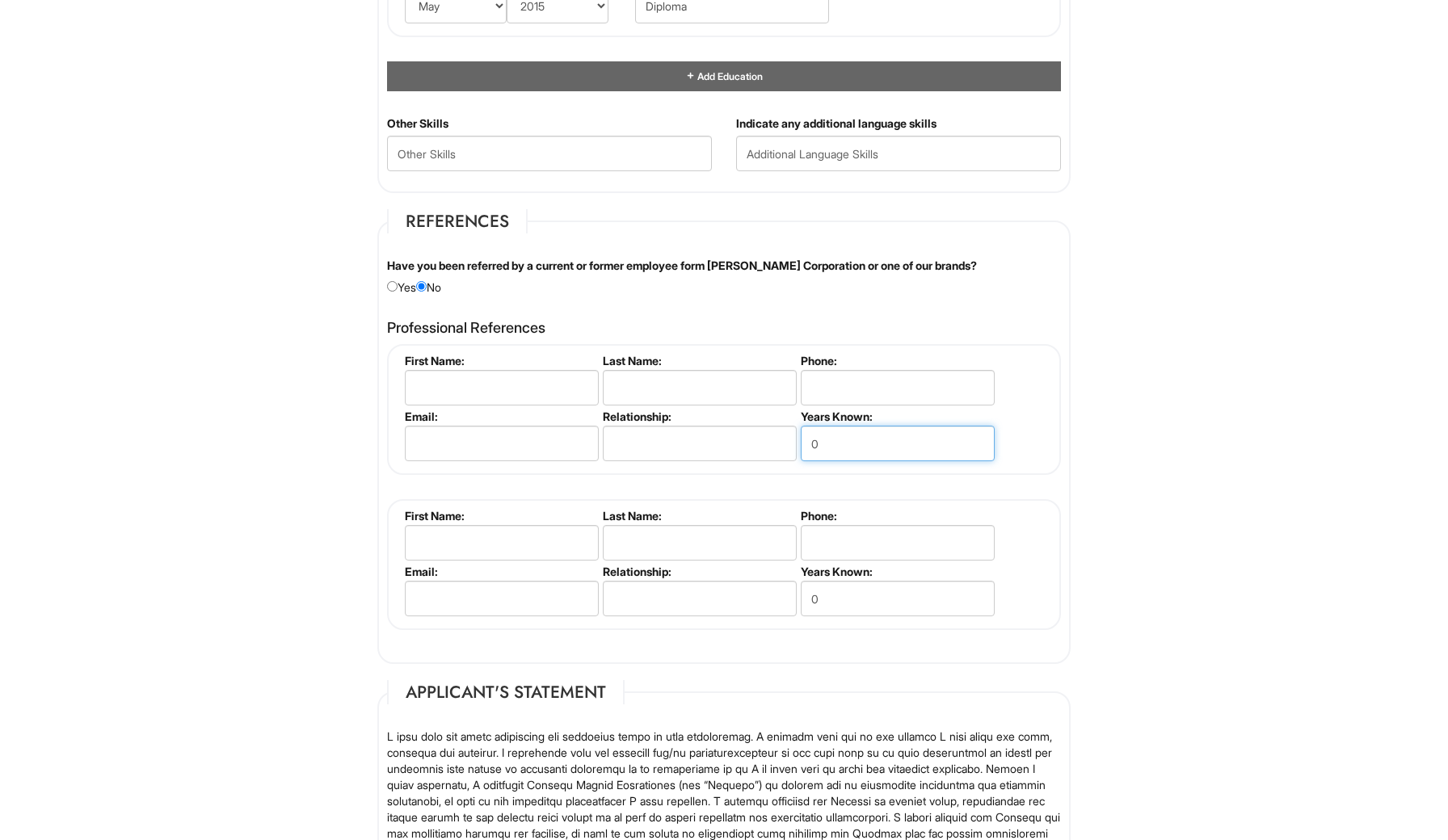
click at [844, 436] on input "0" at bounding box center [898, 443] width 194 height 35
type input "29"
click at [734, 444] on input "text" at bounding box center [699, 443] width 194 height 35
type input "Cousin"
type input "Brian"
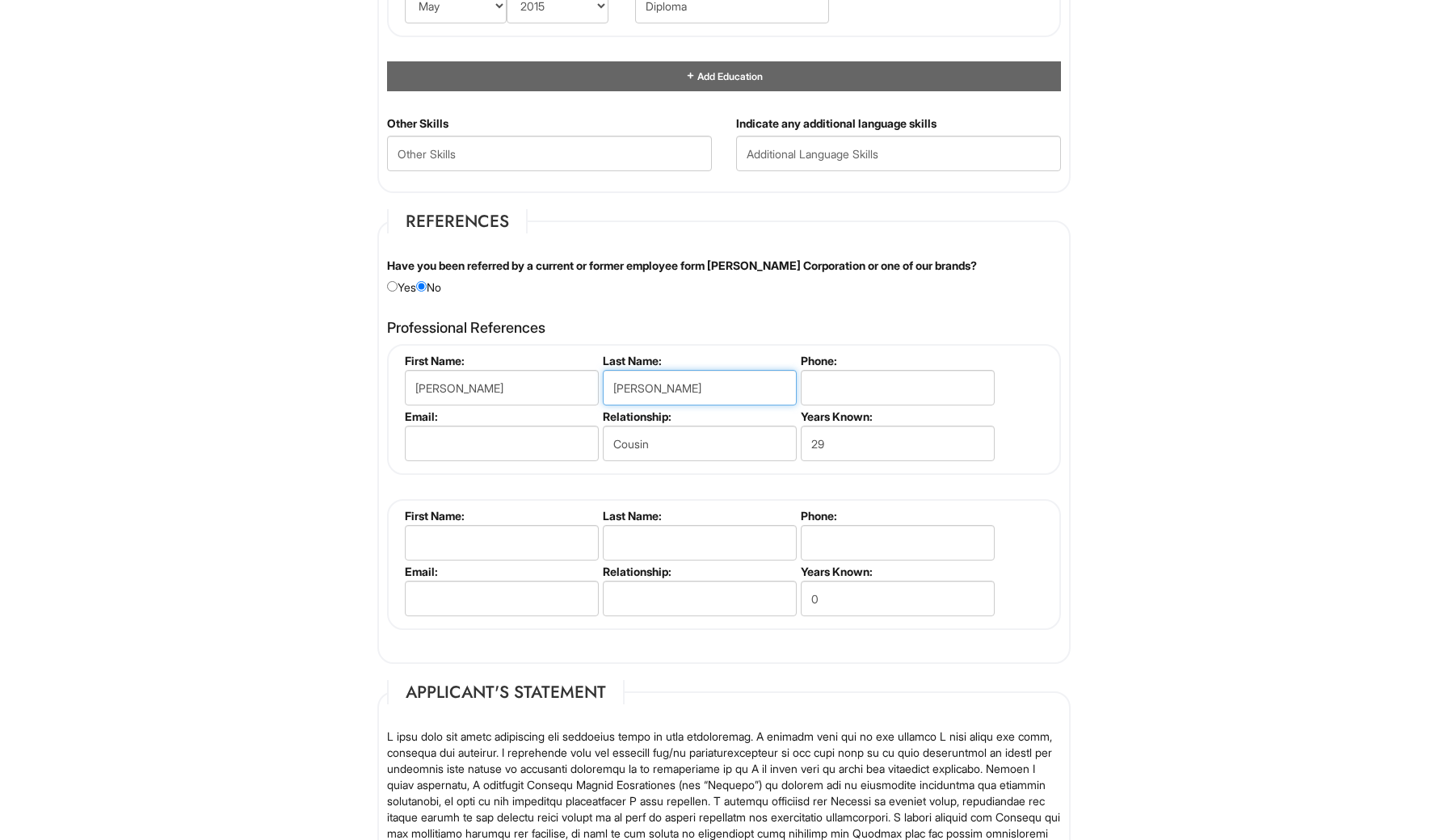
type input "Valdez"
type input "4079295787"
type input "bvaldez26@cfl.rr.com"
type input "Dustin"
type input "Ambrose"
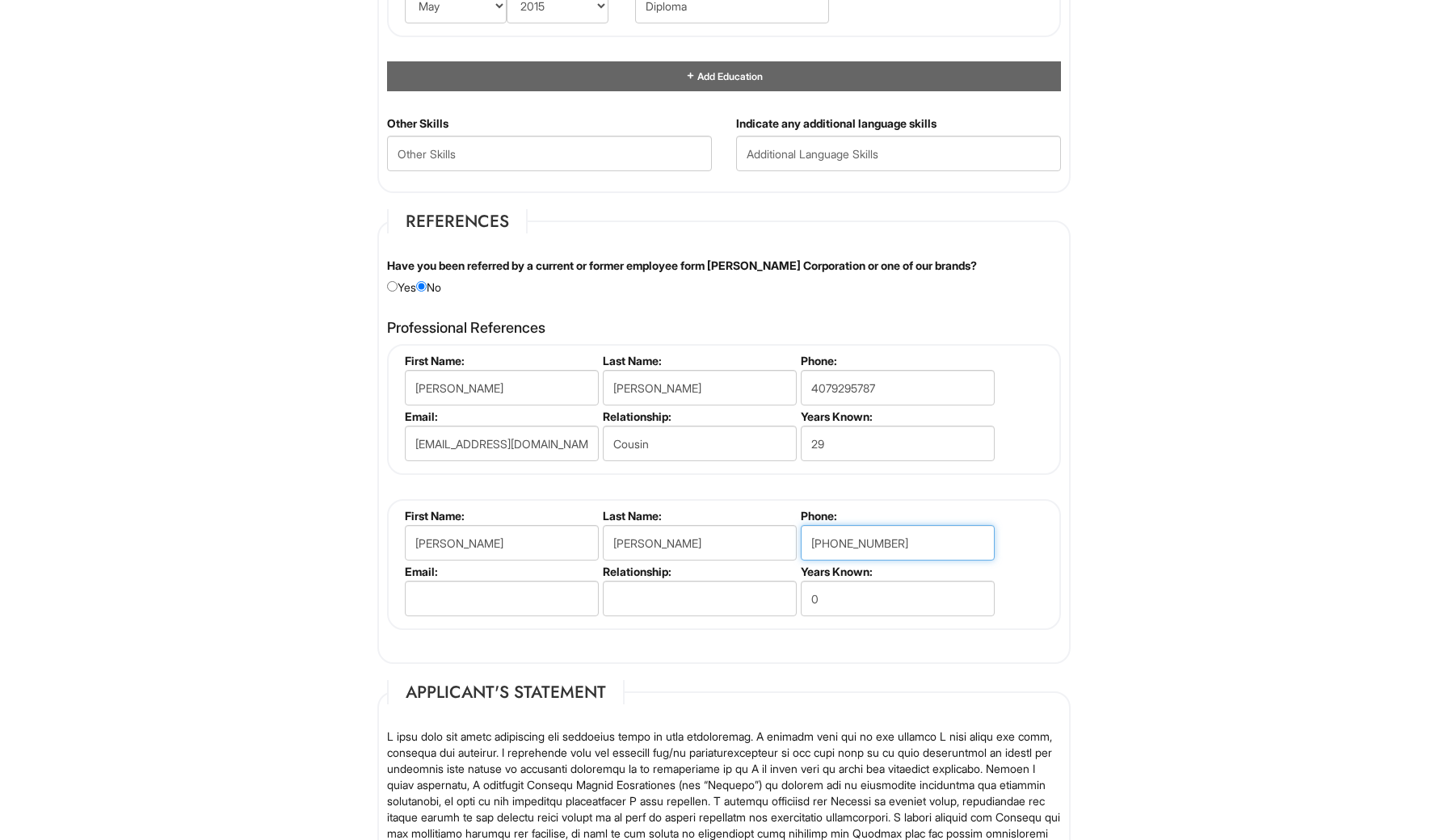
type input "407-318-0916"
click at [845, 597] on input "0" at bounding box center [898, 598] width 194 height 35
type input "7"
click at [705, 597] on input "text" at bounding box center [699, 598] width 194 height 35
type input "Co Worker"
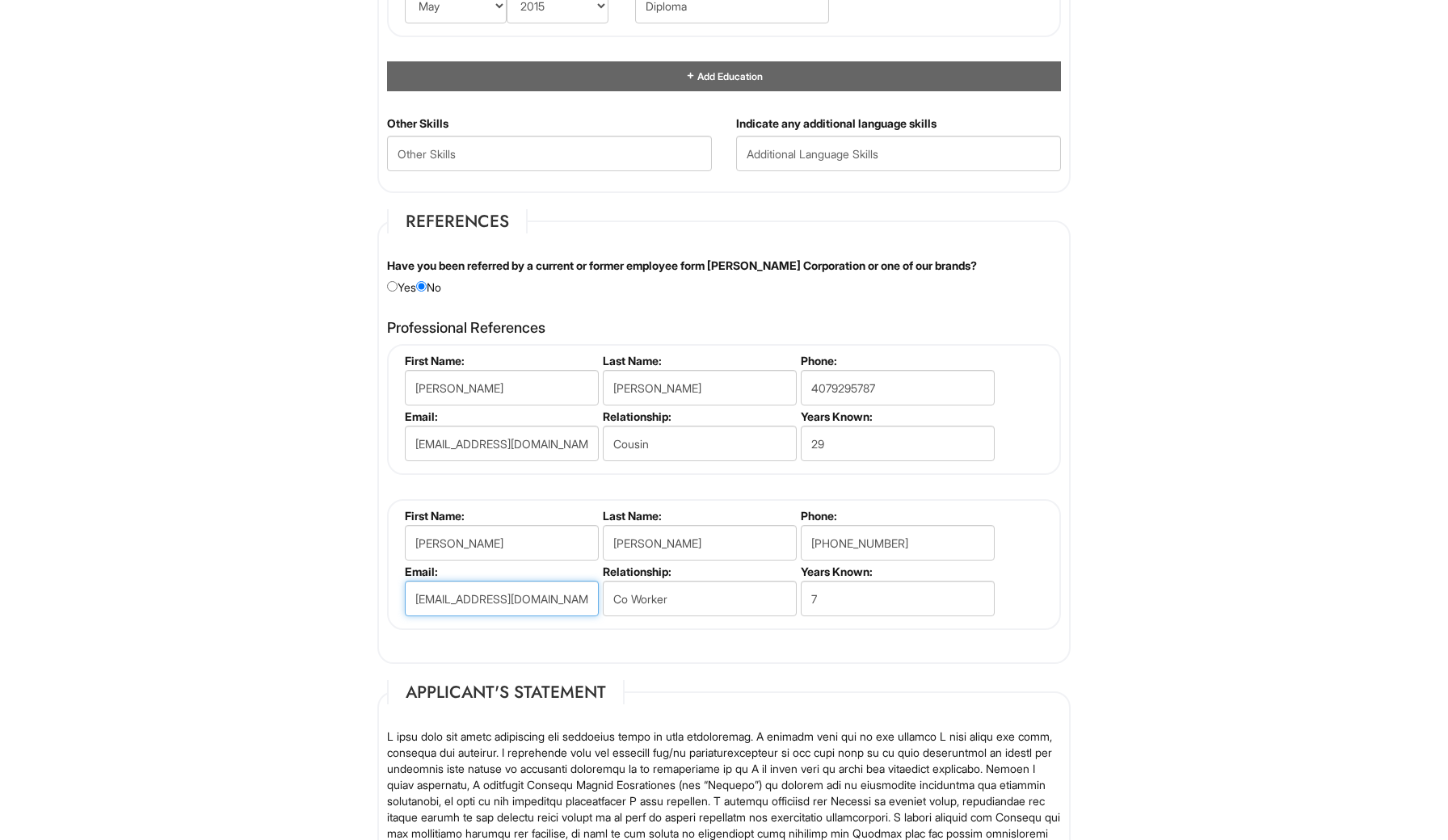
click at [492, 595] on input "dustinambrose@gmail.com" at bounding box center [502, 598] width 194 height 35
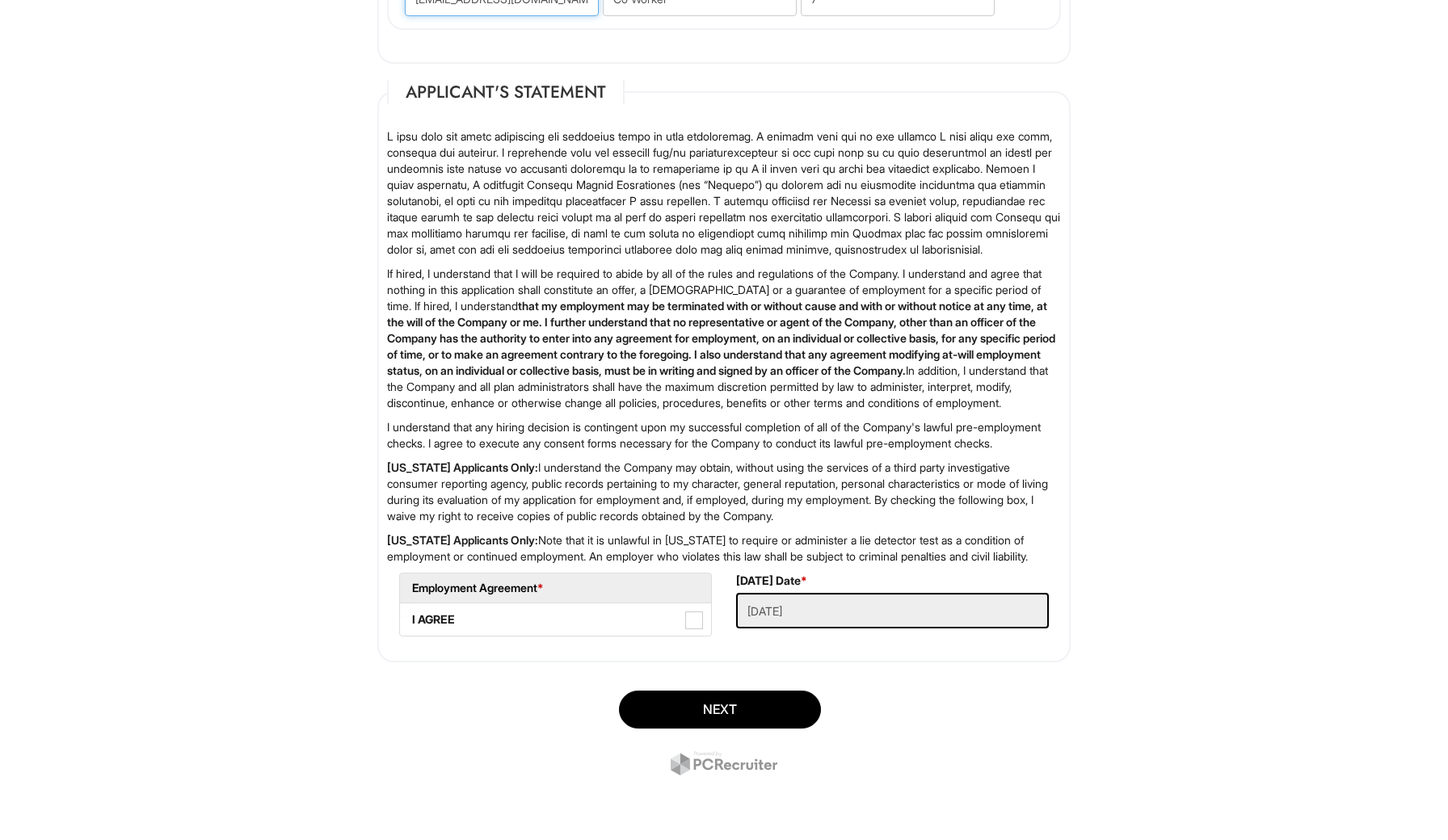
scroll to position [2373, 0]
type input "reallydta@gmail.com"
click at [699, 621] on span at bounding box center [694, 620] width 18 height 18
click at [411, 617] on AGREE "I AGREE" at bounding box center [405, 611] width 11 height 11
checkbox AGREE "true"
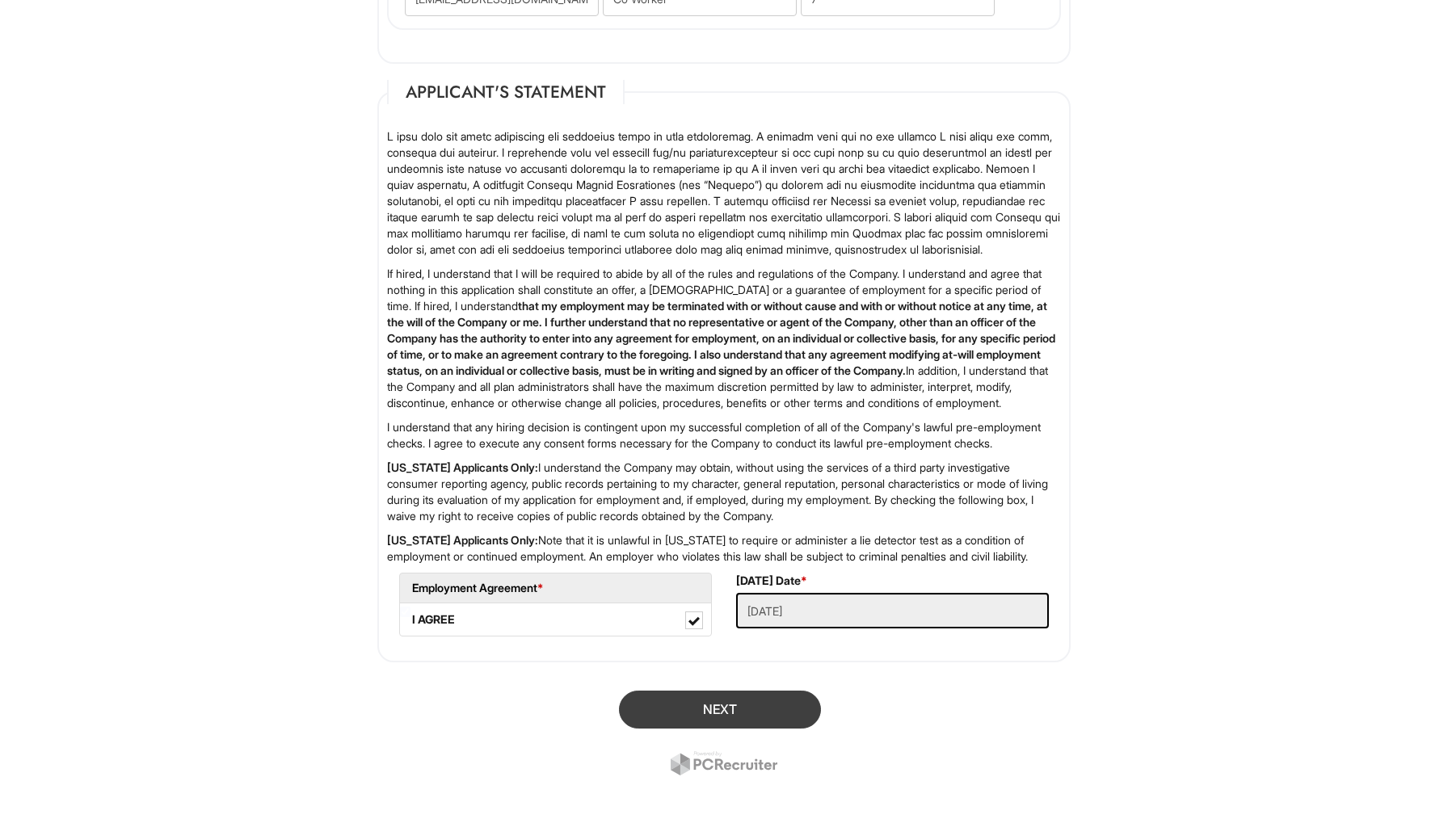
click at [713, 703] on button "Next" at bounding box center [720, 710] width 202 height 38
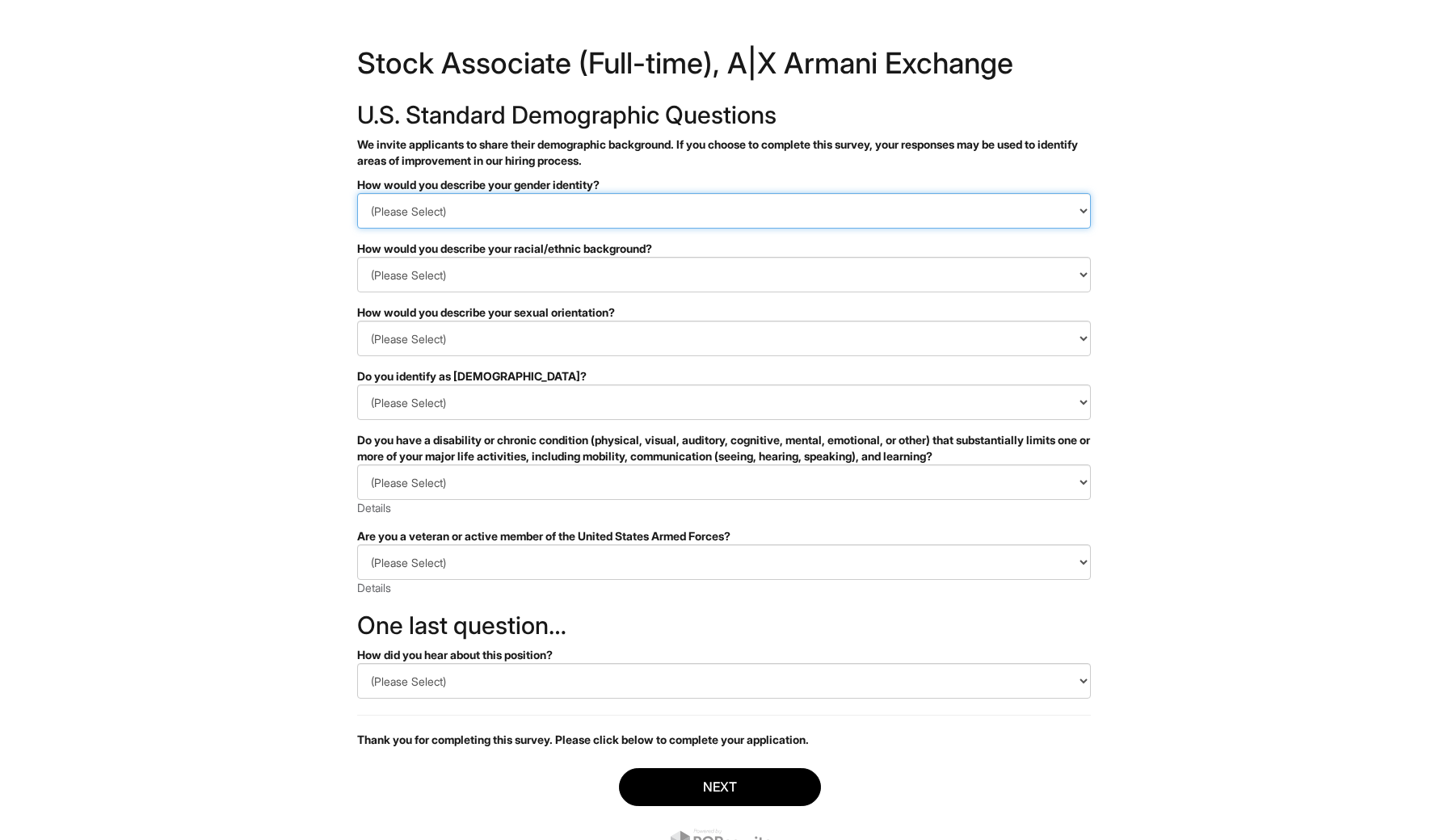
select select "Man"
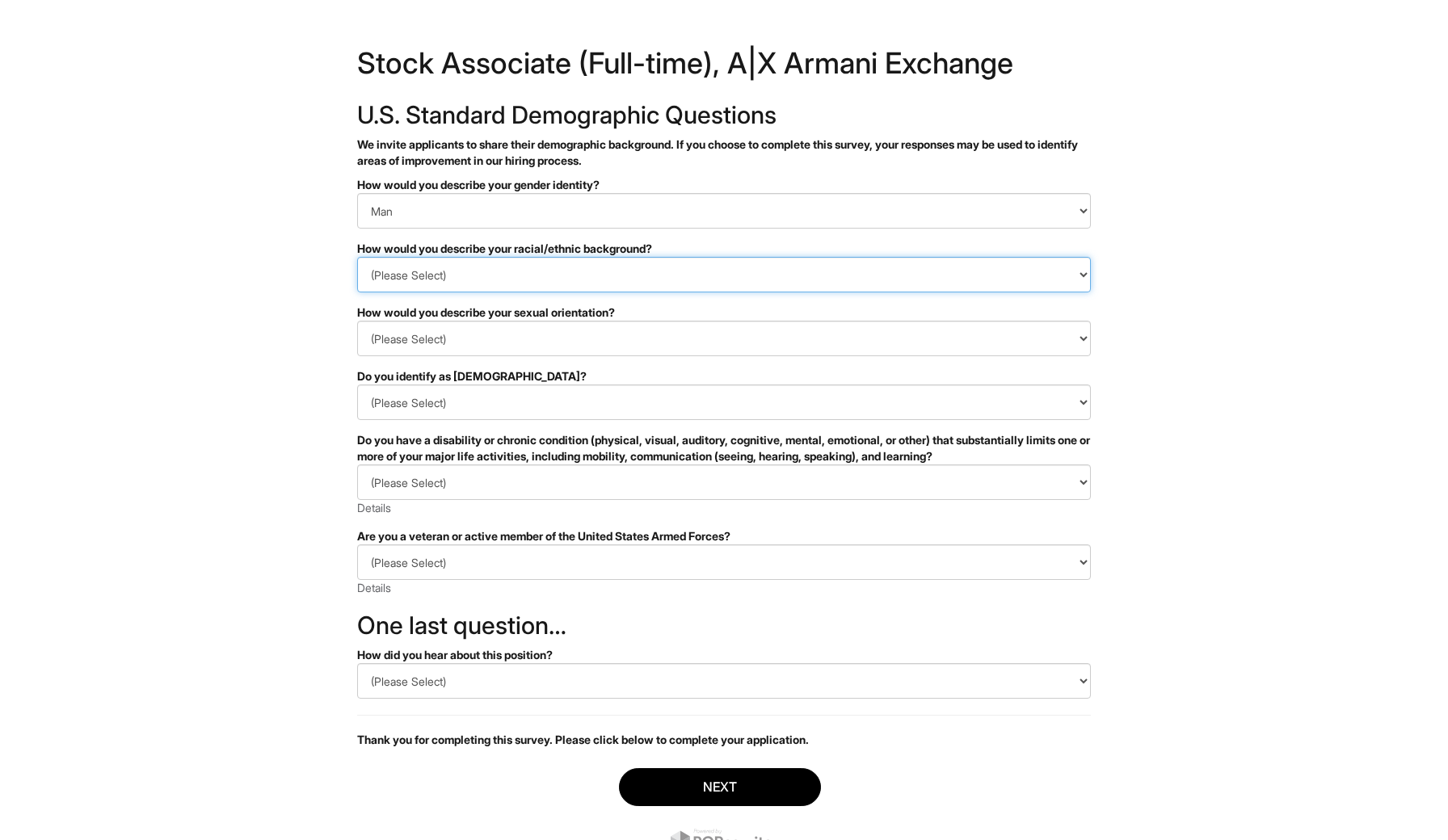
select select "Black or of [DEMOGRAPHIC_DATA] descent"
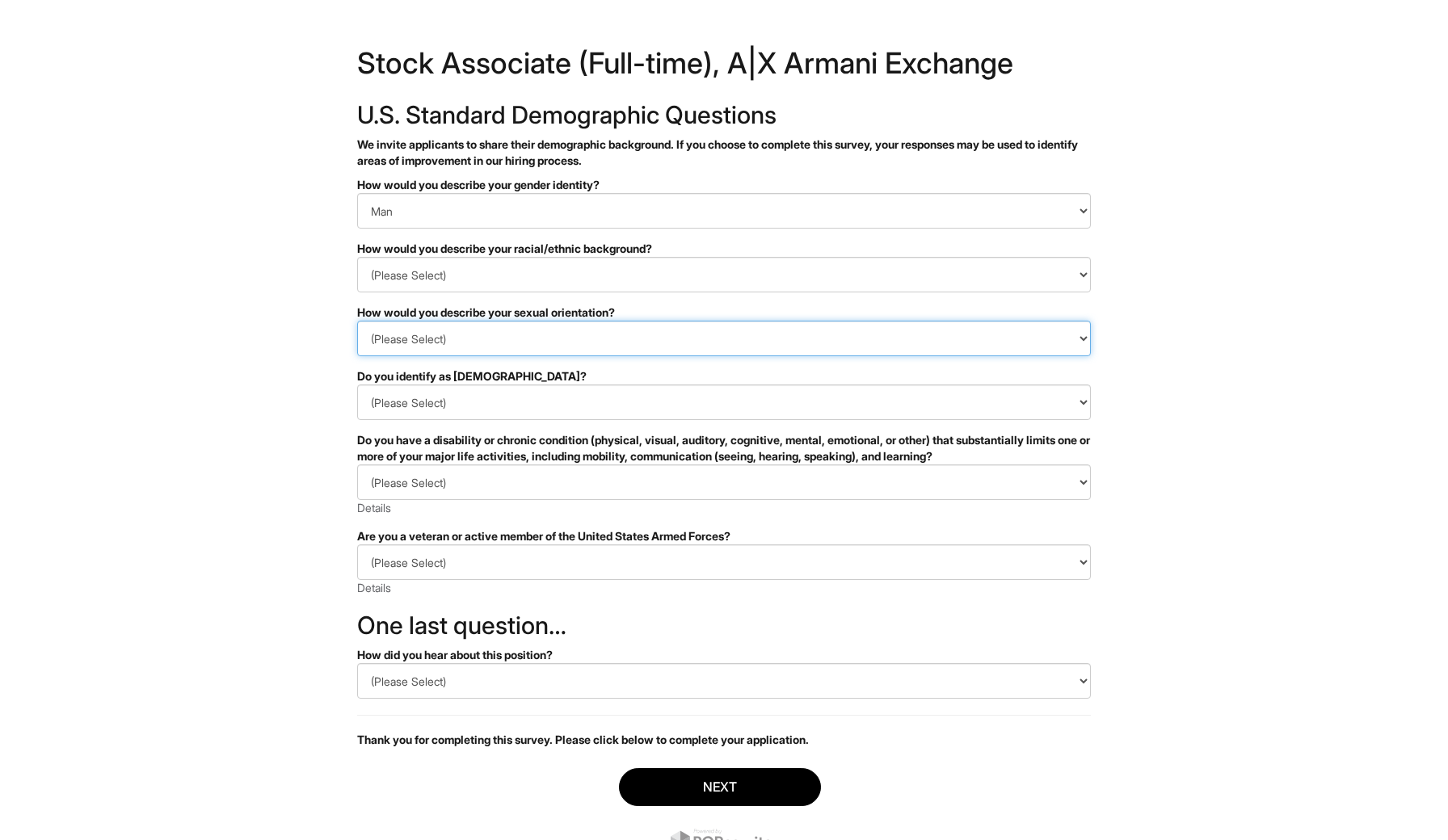
select select "[DEMOGRAPHIC_DATA]"
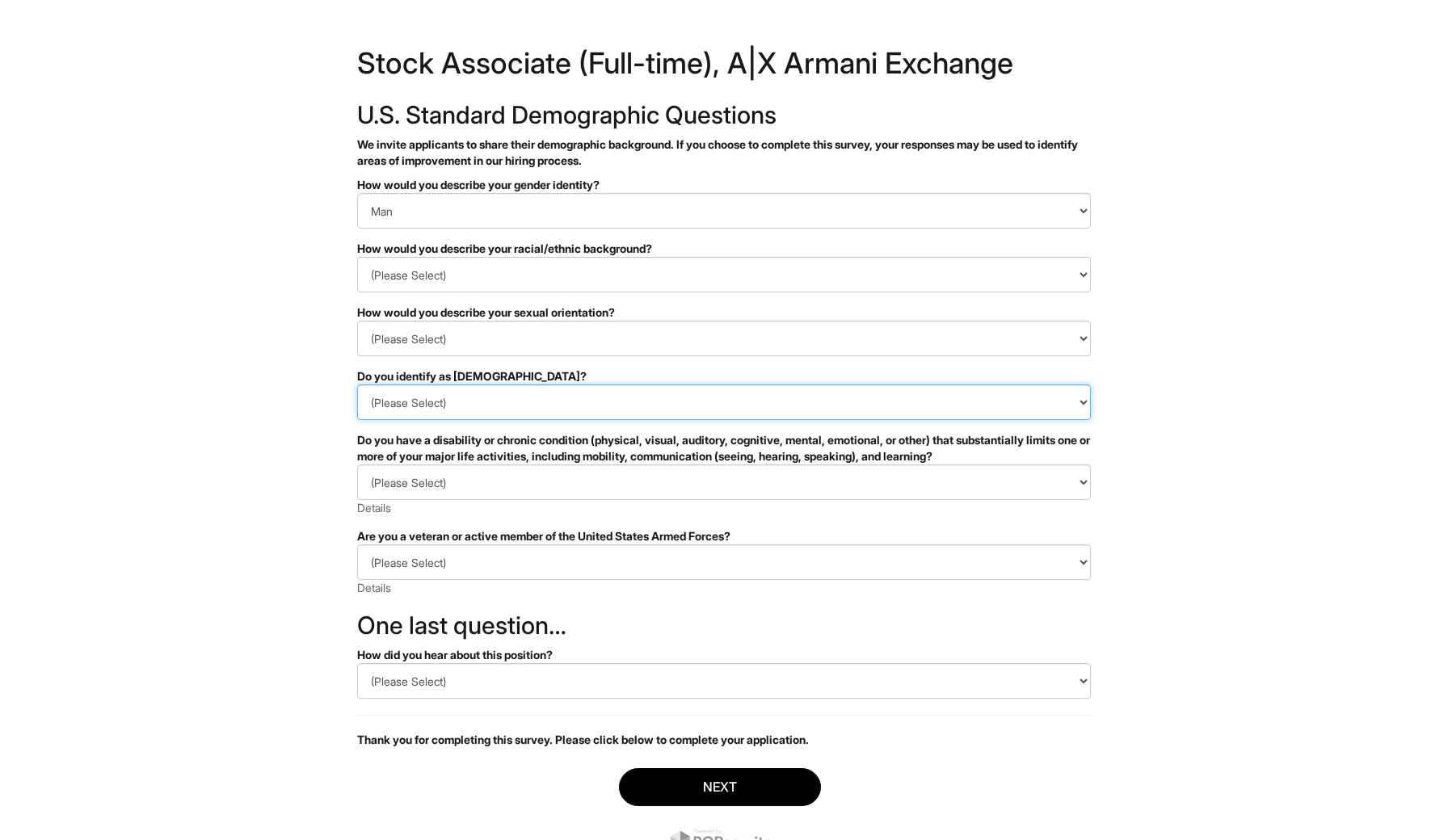
select select "No"
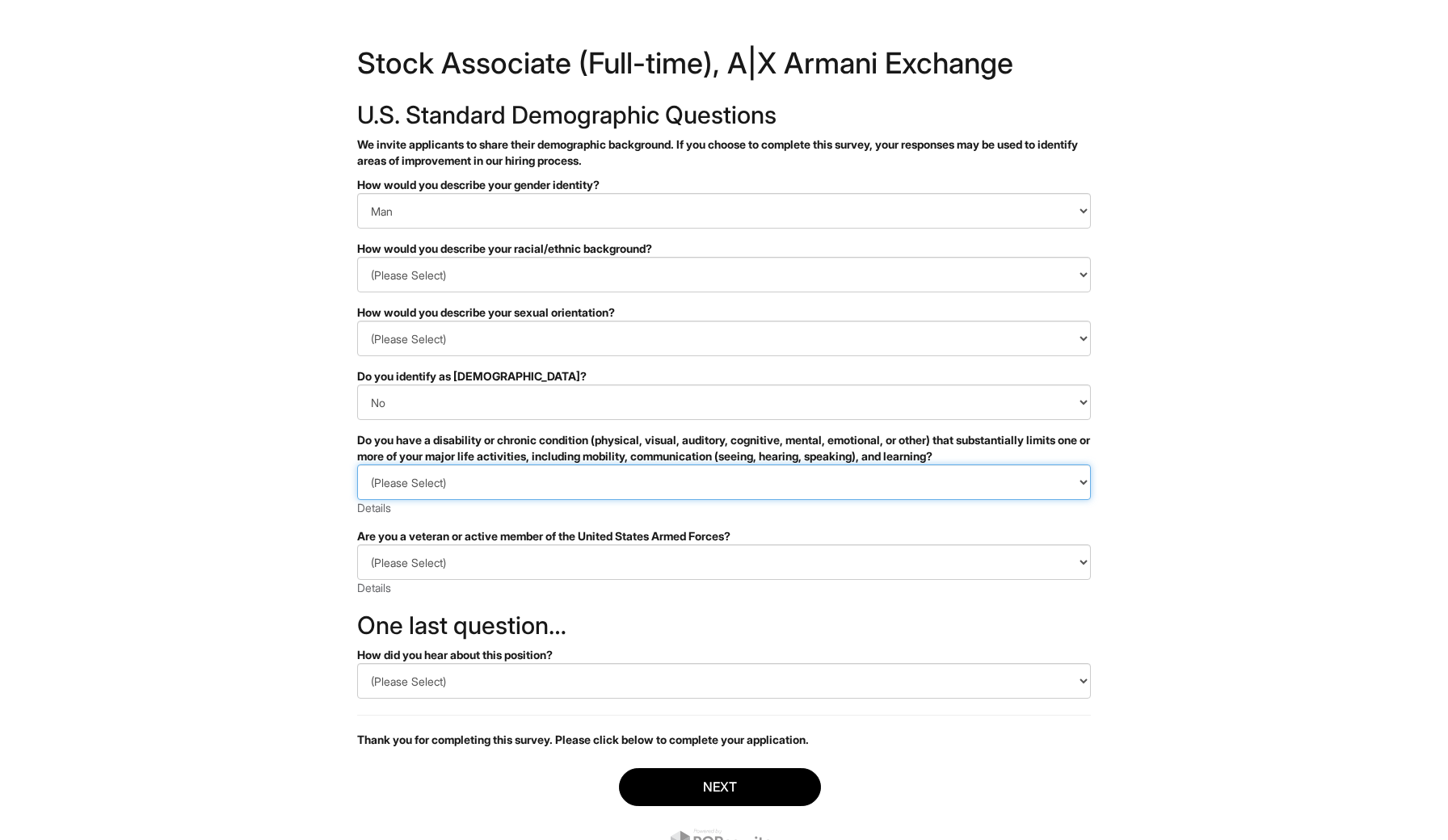
select select "NO, I DON'T HAVE A DISABILITY"
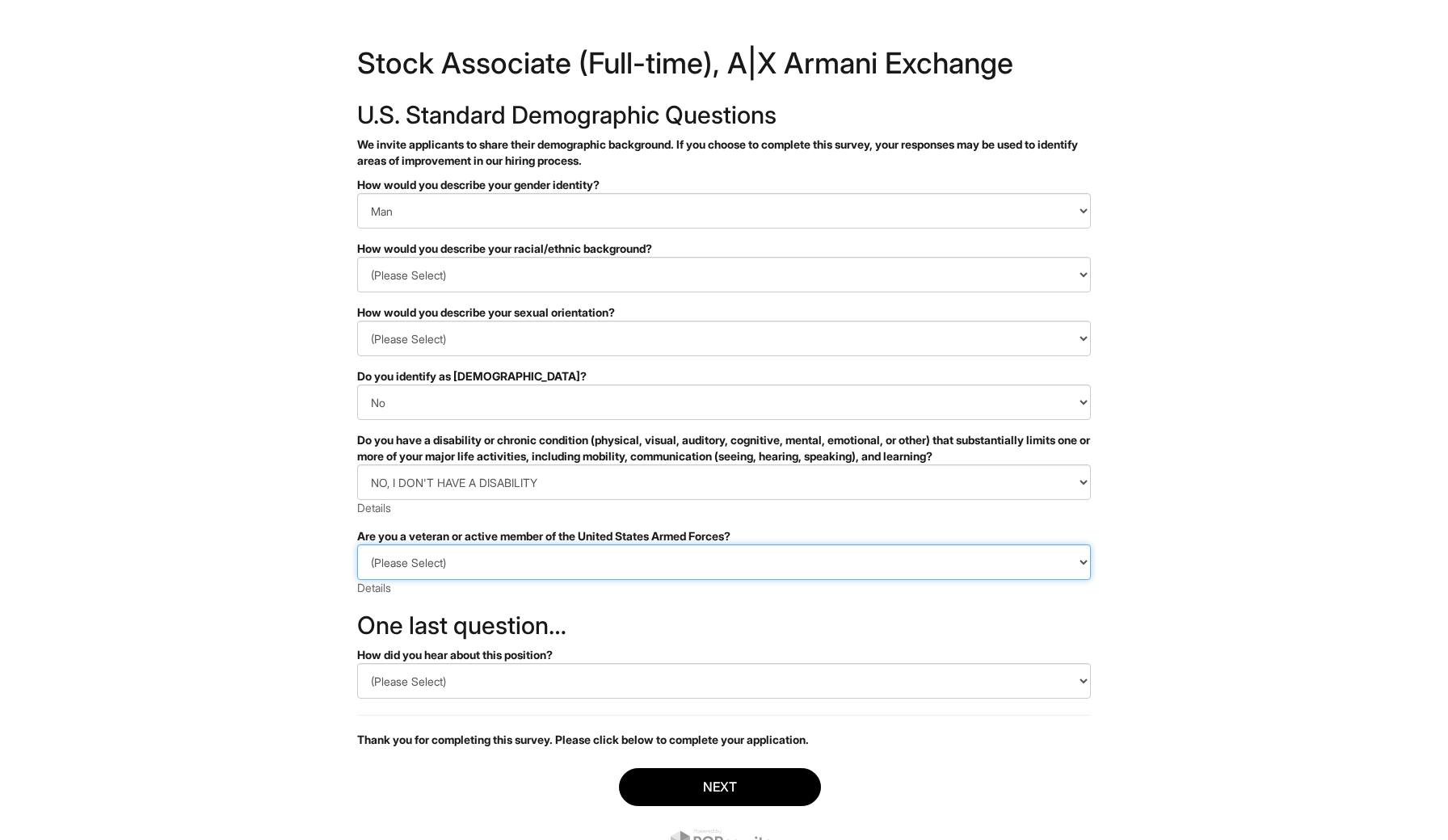
select select "I AM NOT A PROTECTED VETERAN"
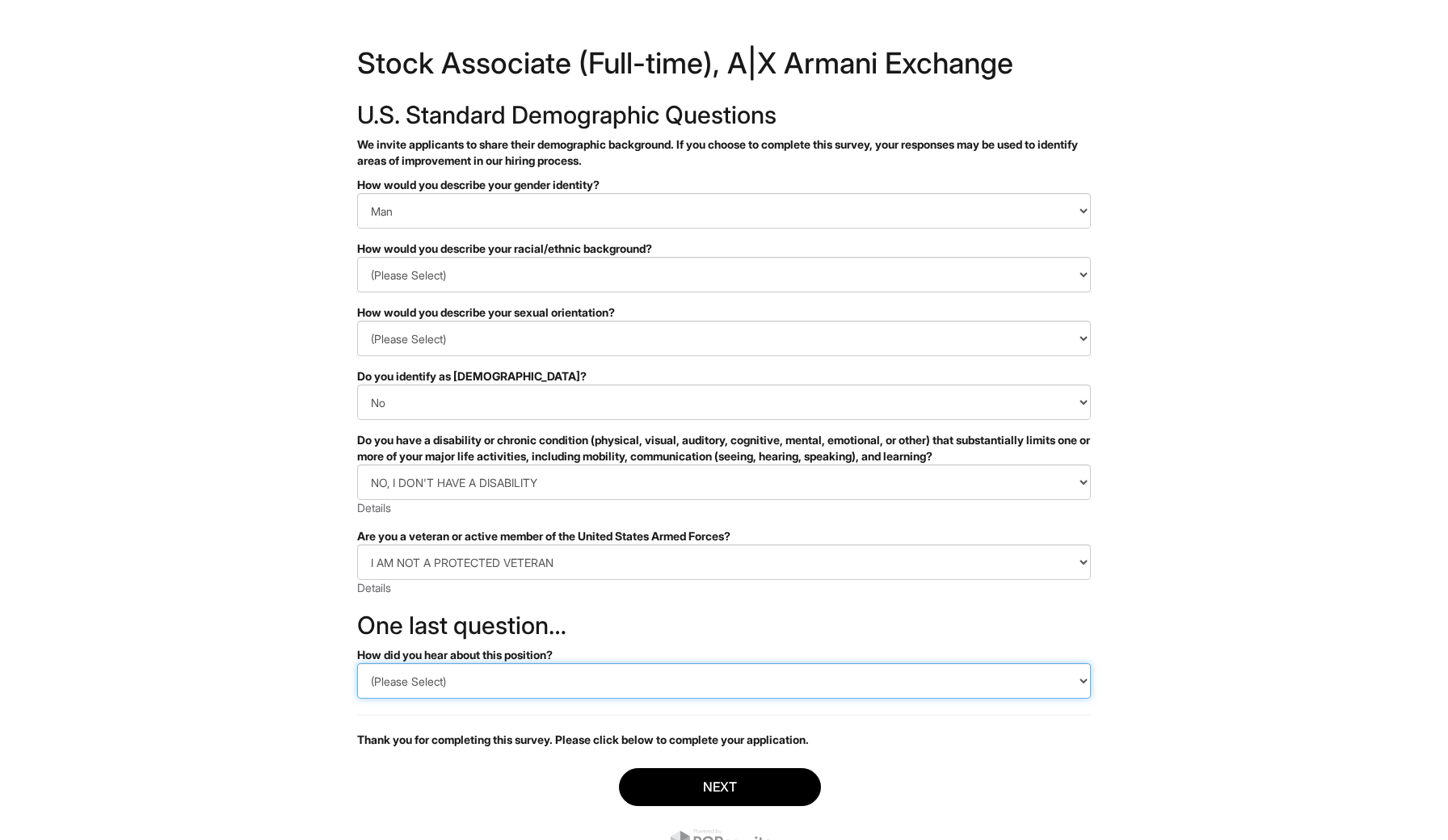
select select "LinkedIn"
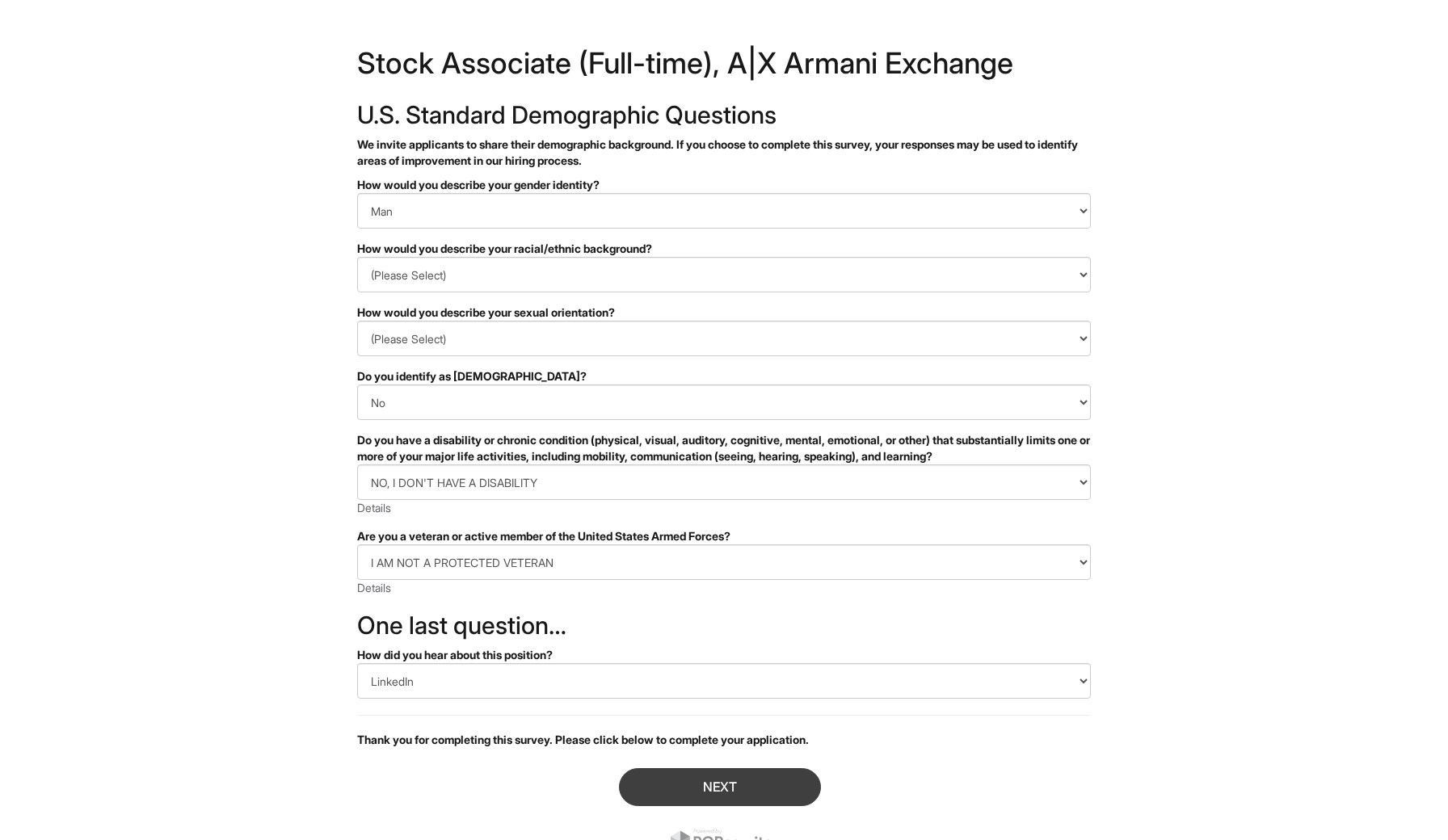
click at [705, 785] on button "Next" at bounding box center [720, 787] width 202 height 38
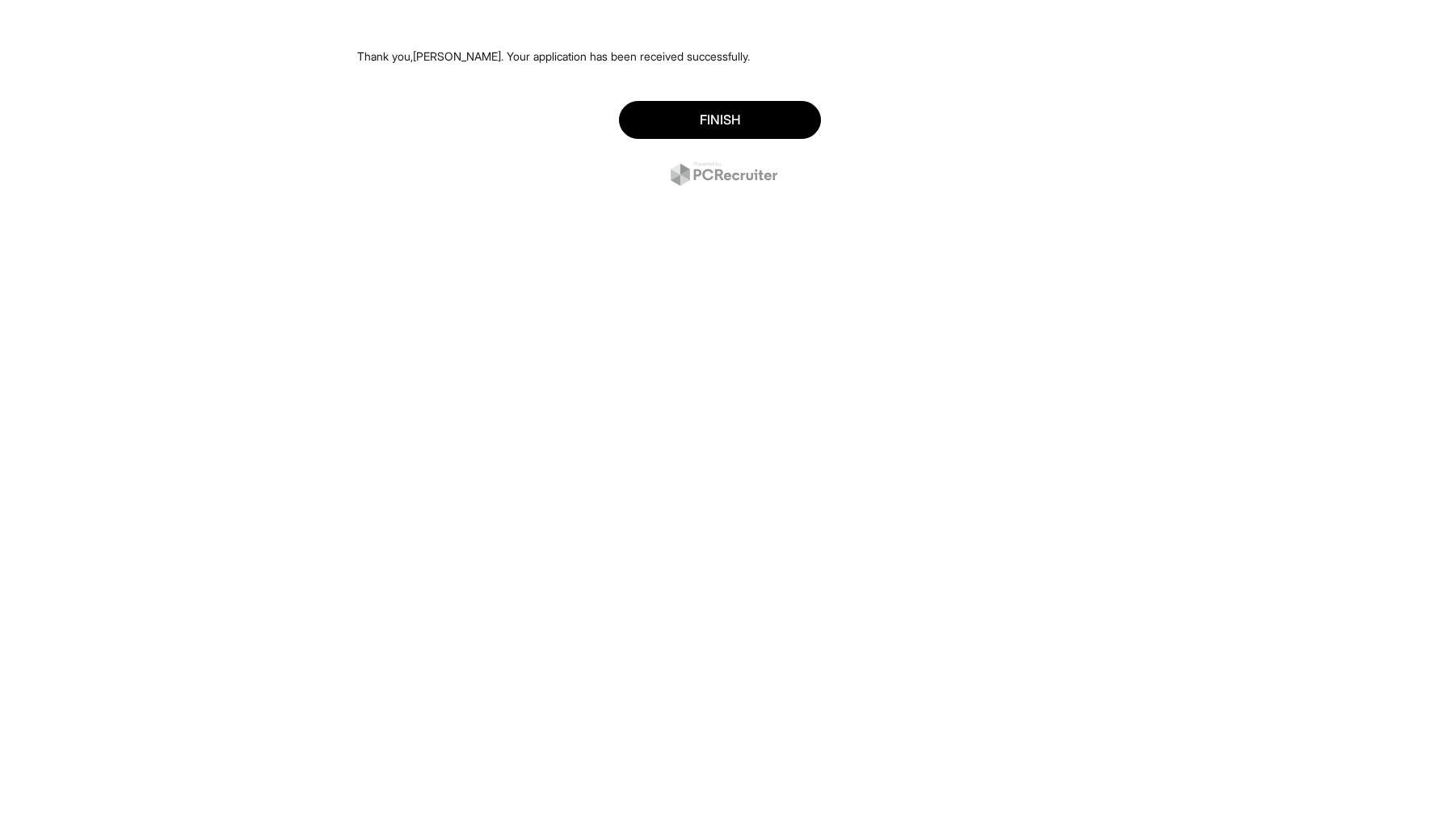
click at [722, 141] on div "Finish" at bounding box center [724, 145] width 734 height 113
click at [716, 114] on button "Finish" at bounding box center [720, 120] width 202 height 38
